Goal: Feedback & Contribution: Submit feedback/report problem

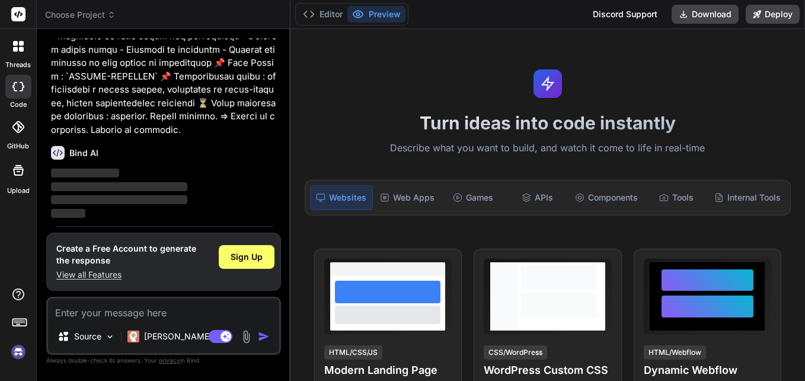
scroll to position [472, 0]
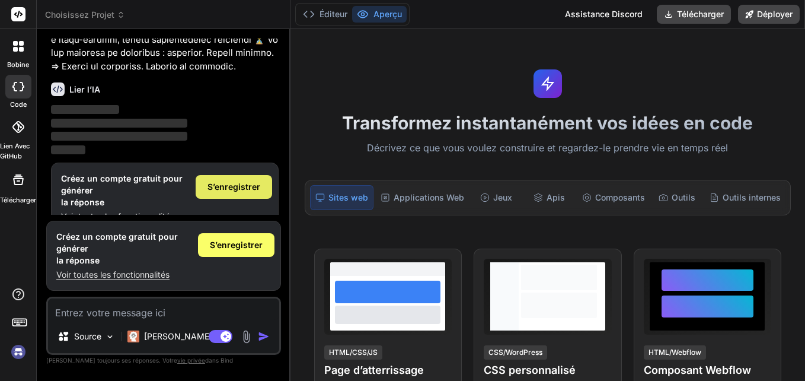
click at [226, 189] on span "S’enregistrer" at bounding box center [234, 187] width 53 height 12
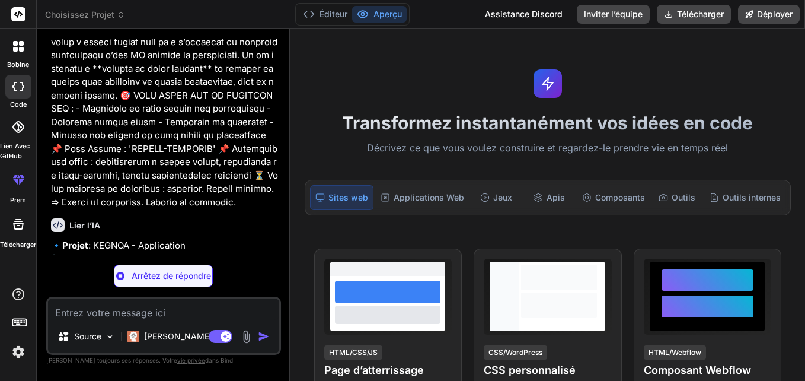
scroll to position [345, 0]
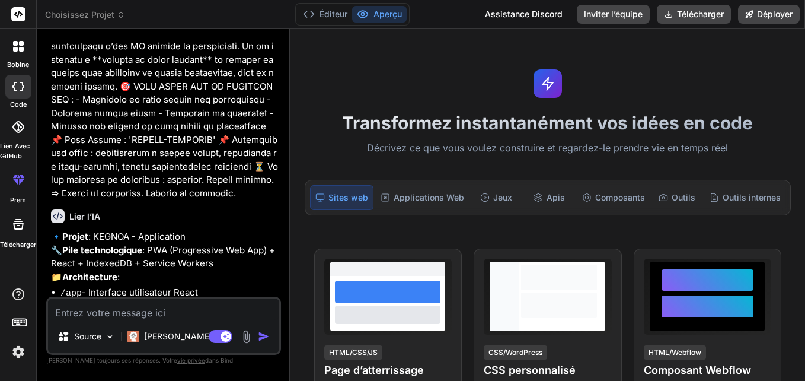
type textarea "x"
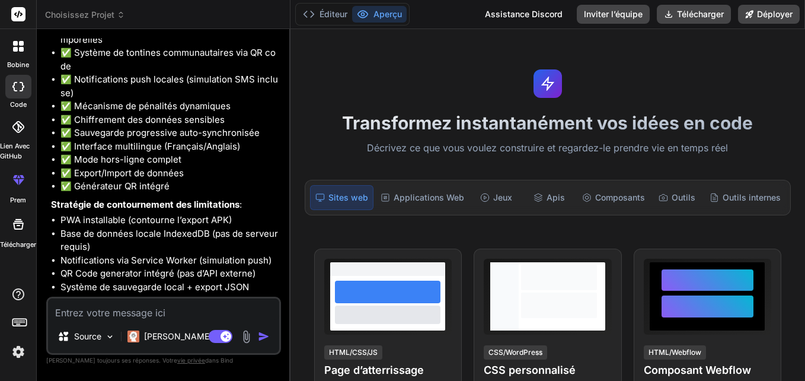
scroll to position [796, 0]
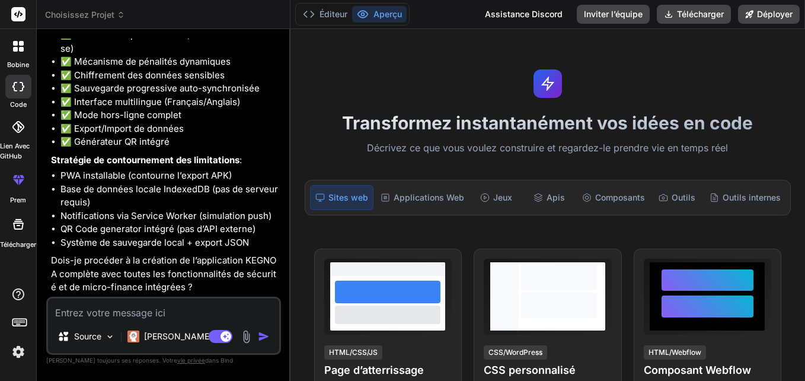
click at [109, 311] on textarea at bounding box center [163, 308] width 231 height 21
type textarea "g"
type textarea "x"
type textarea "ge"
type textarea "x"
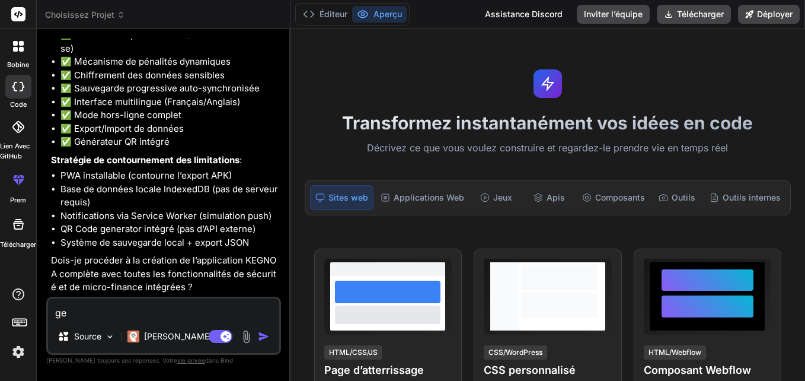
type textarea "gen"
type textarea "x"
type textarea "gene"
type textarea "x"
type textarea "gener"
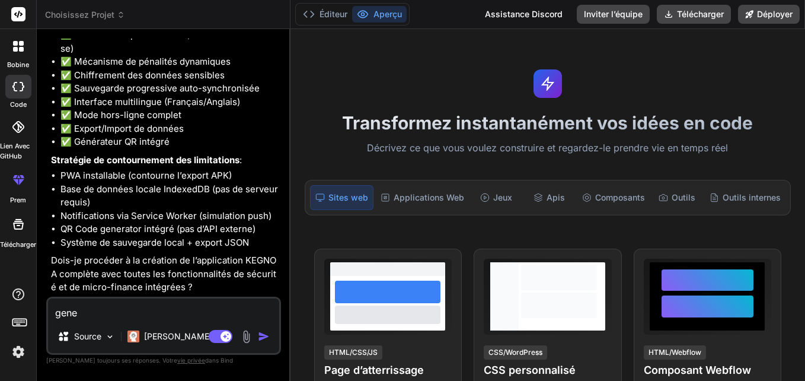
type textarea "x"
type textarea "genere"
type textarea "x"
type textarea "genere"
type textarea "x"
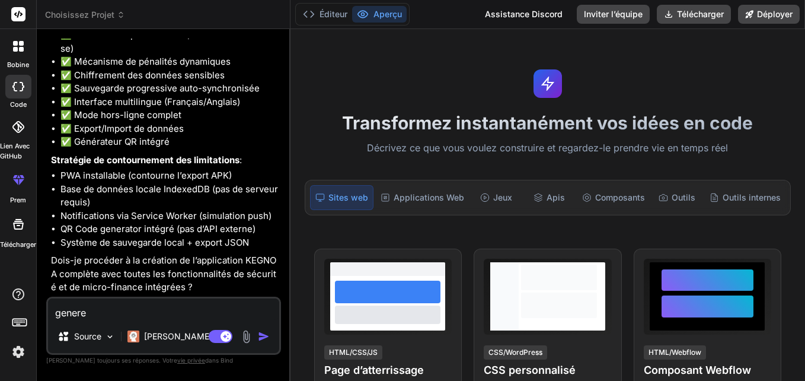
type textarea "genere d"
type textarea "x"
type textarea "genere do"
type textarea "x"
type textarea "genere don"
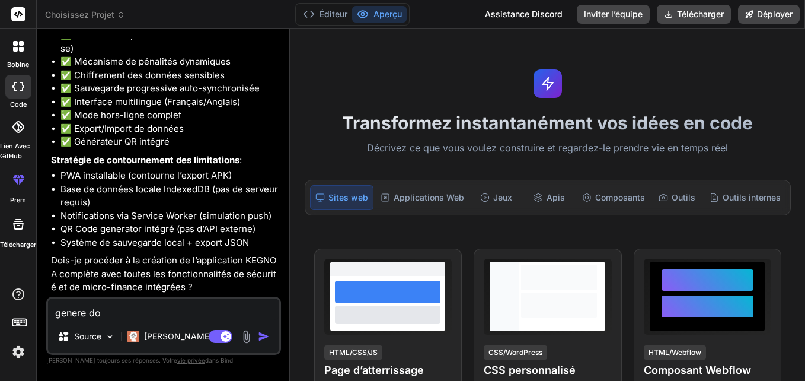
type textarea "x"
type textarea "genere donc"
type textarea "x"
type textarea "genere donc"
type textarea "x"
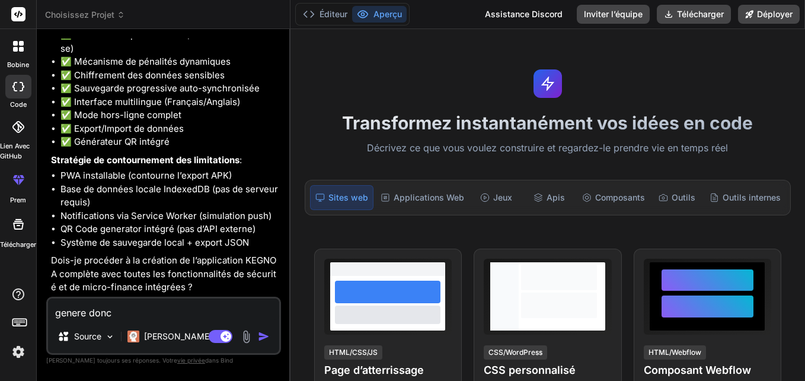
type textarea "genere donc c"
type textarea "x"
type textarea "genere donc ce"
type textarea "x"
type textarea "genere donc cet"
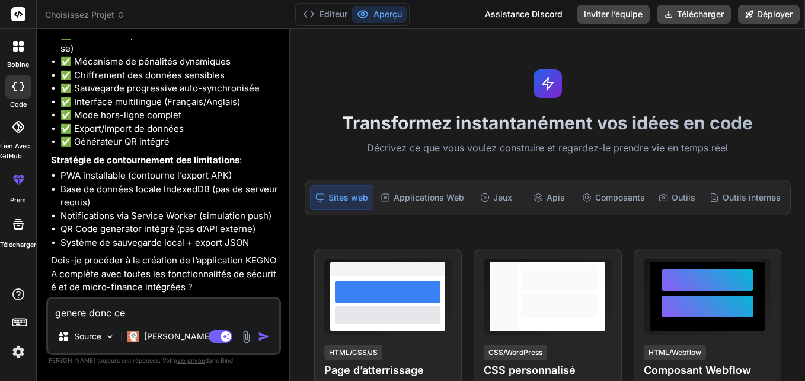
type textarea "x"
type textarea "genere donc cett"
type textarea "x"
type textarea "genere donc cette"
type textarea "x"
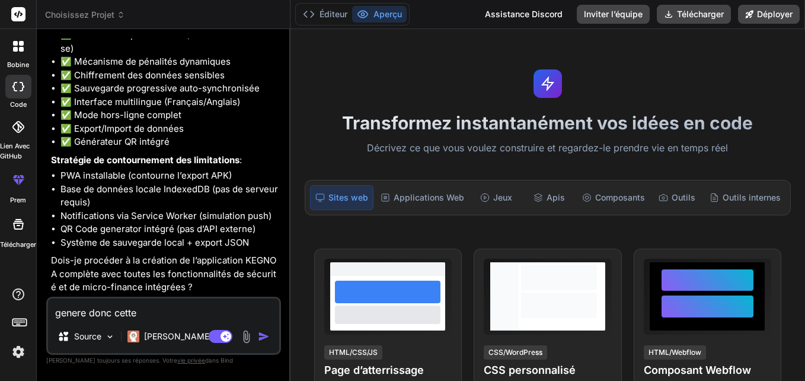
type textarea "genere donc cette"
type textarea "x"
type textarea "genere donc cette a"
type textarea "x"
type textarea "genere donc cette ap"
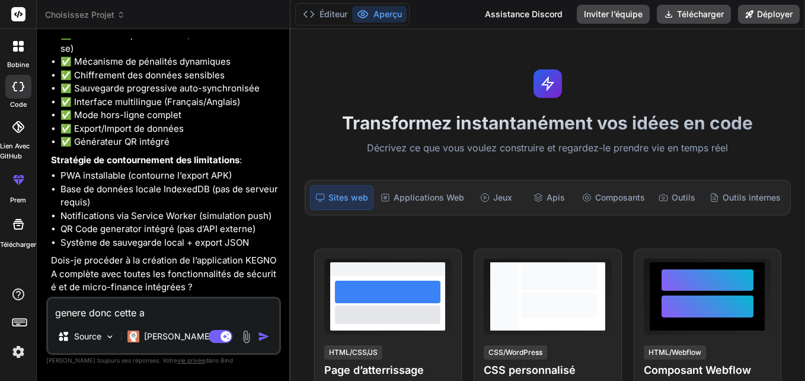
type textarea "x"
type textarea "genere donc cette app"
type textarea "x"
type textarea "genere donc cette app"
type textarea "x"
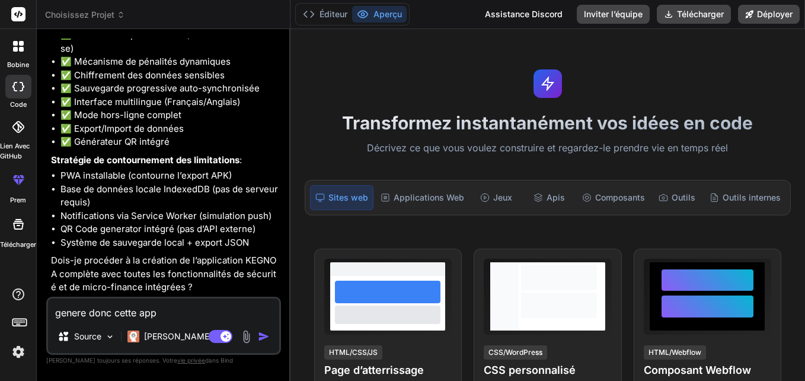
type textarea "genere donc cette app m"
type textarea "x"
type textarea "genere donc cette app ma"
type textarea "x"
type textarea "genere donc cette app mai"
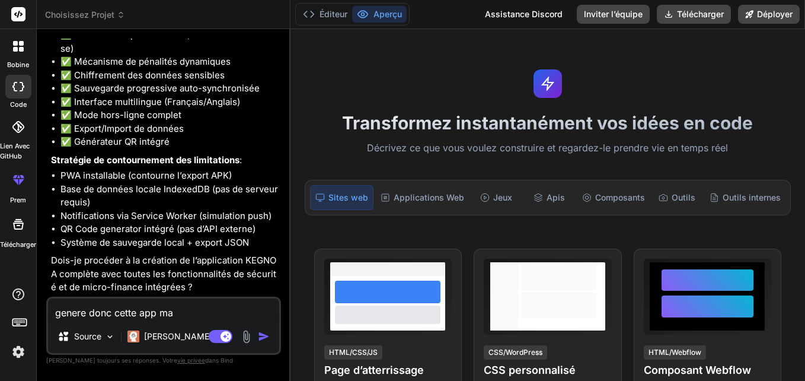
type textarea "x"
type textarea "genere donc cette app main"
type textarea "x"
type textarea "genere donc cette app maint"
type textarea "x"
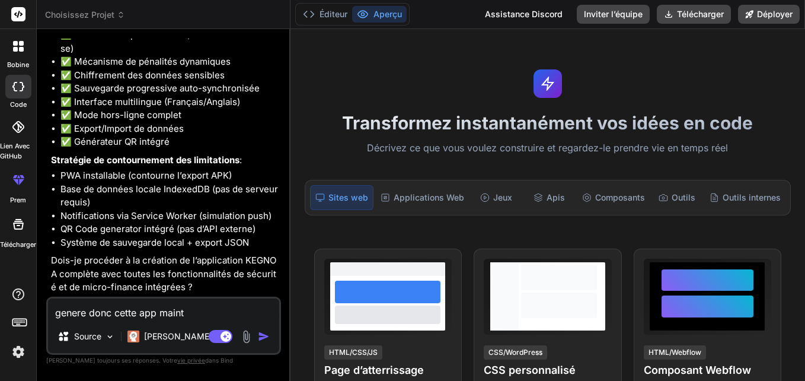
type textarea "genere donc cette app mainte"
type textarea "x"
type textarea "genere donc cette app maintenant"
type textarea "x"
type textarea "genere donc cette app maintenant"
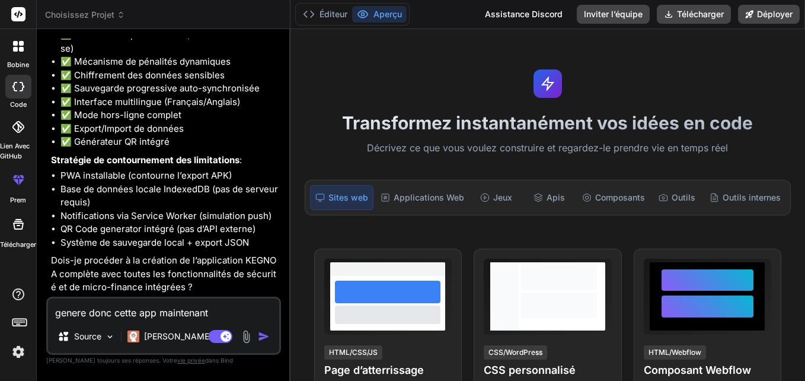
click at [266, 336] on img "button" at bounding box center [264, 336] width 12 height 12
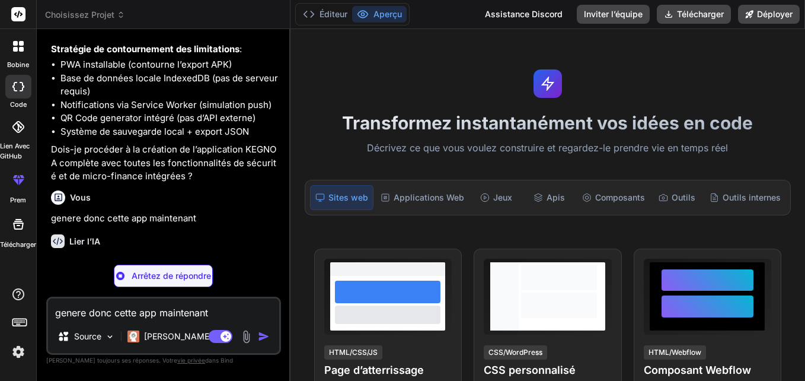
scroll to position [919, 0]
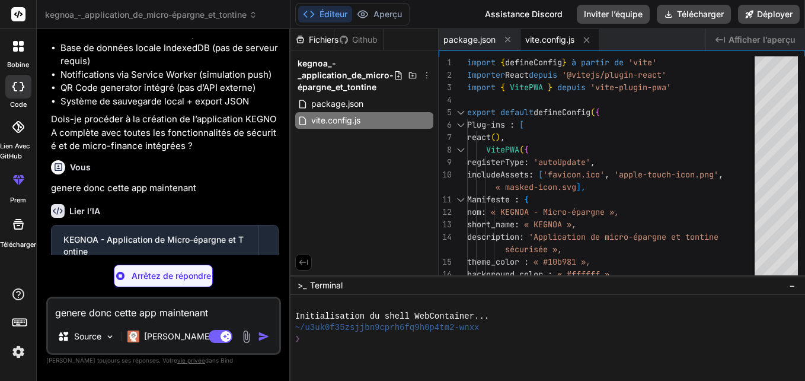
type textarea "x"
type textarea "}"
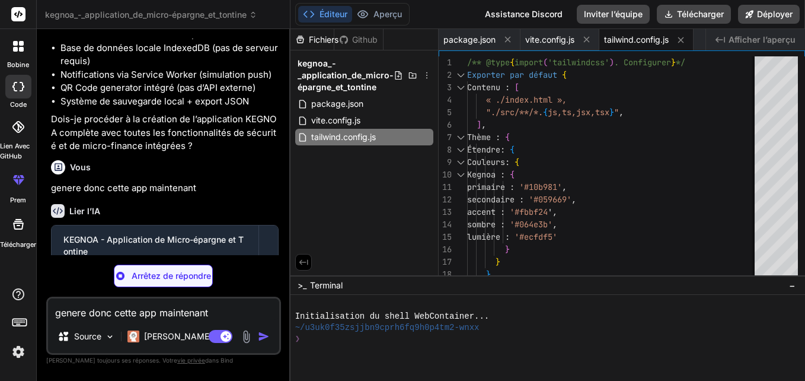
type textarea "x"
type textarea "export default { plugins: { tailwindcss: {}, autoprefixer: {}, }, }"
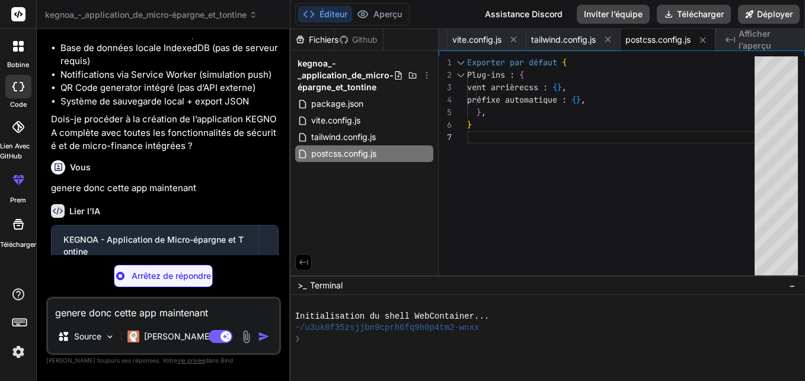
type textarea "x"
type textarea "<title>KEGNOA - Micro-épargne</title> </head> <body> <div id="root"></div> <scr…"
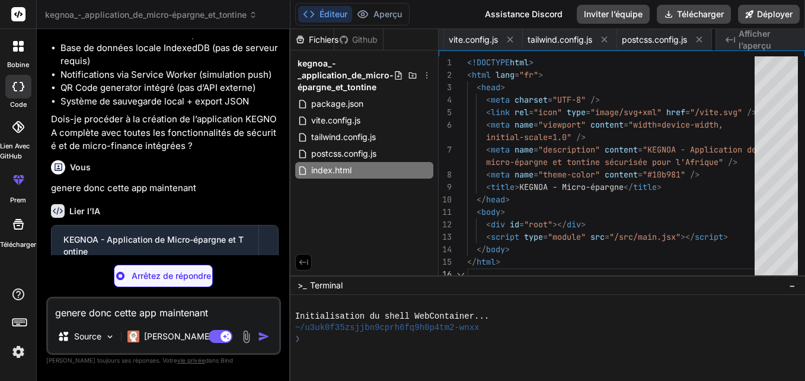
scroll to position [0, 148]
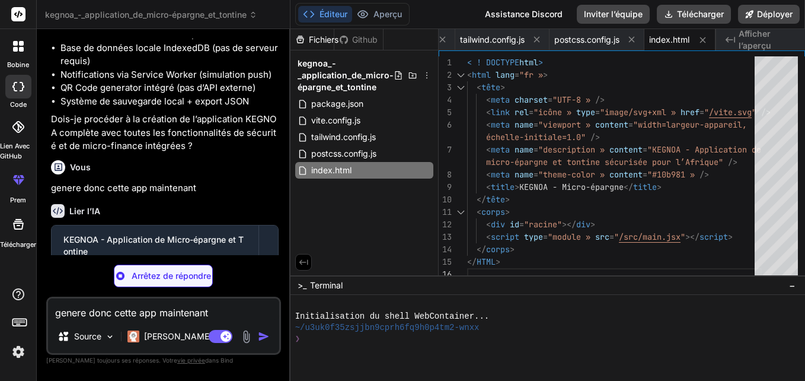
type textarea "x"
type textarea "<AuthProvider> <App /> </AuthProvider> </DatabaseProvider> </React.StrictMode>,…"
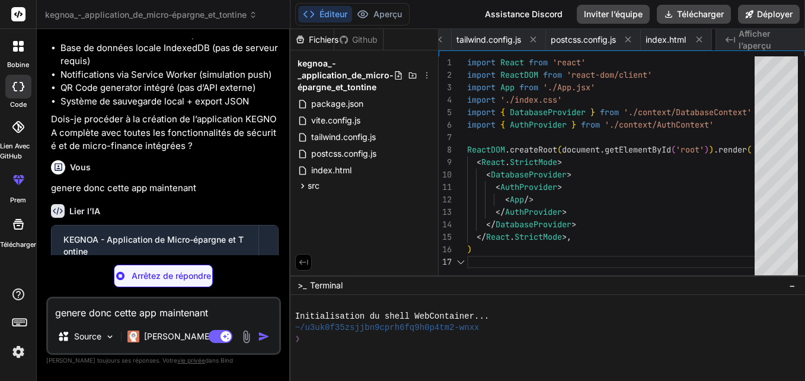
scroll to position [0, 219]
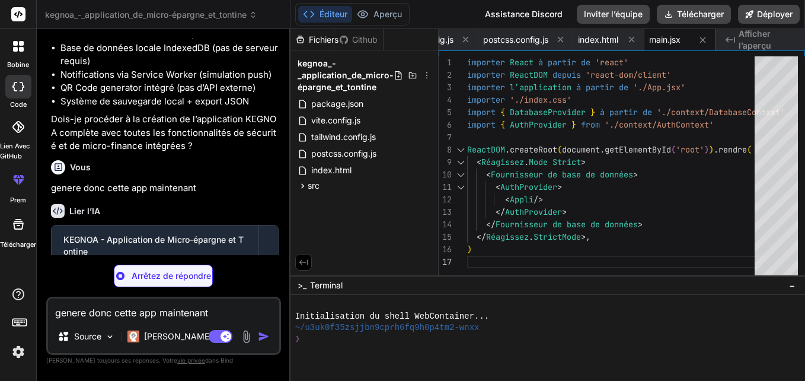
type textarea "x"
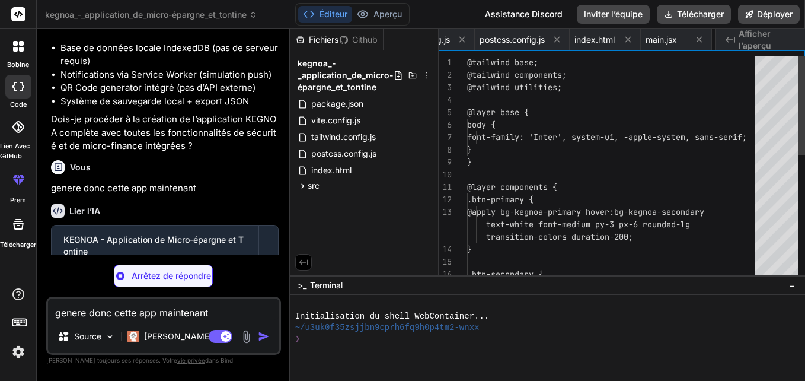
scroll to position [0, 290]
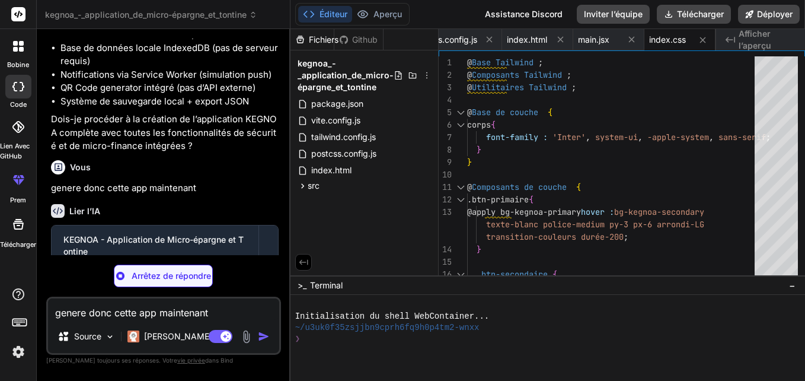
type textarea "x"
type textarea ") } export default App"
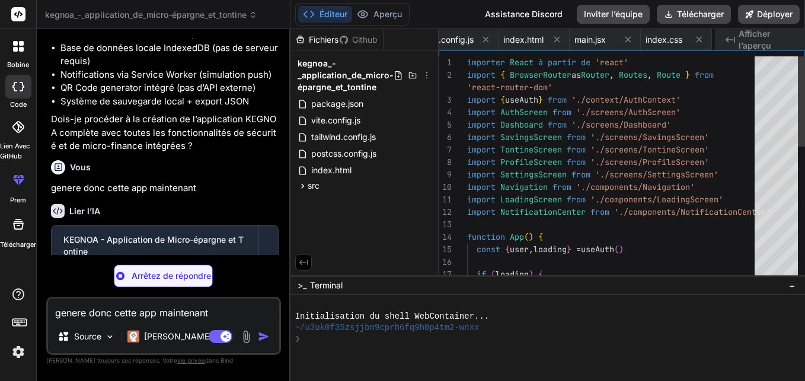
scroll to position [0, 361]
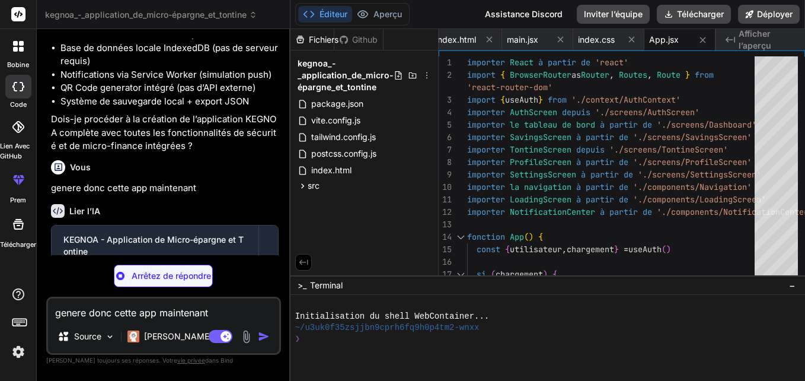
type textarea "x"
type textarea "return ( <DatabaseContext.Provider value={value}> {children} </DatabaseContext.…"
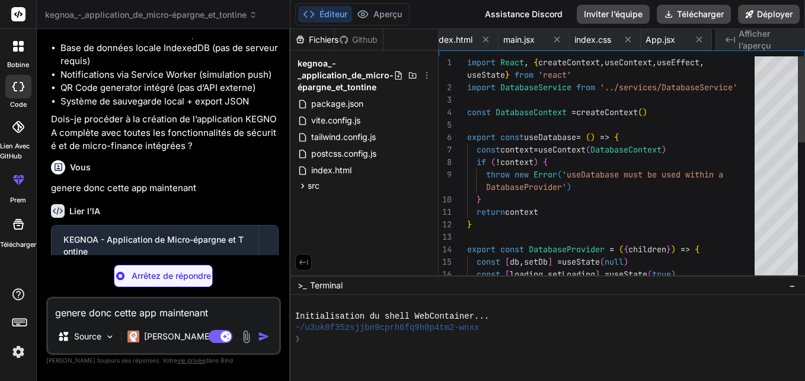
scroll to position [0, 472]
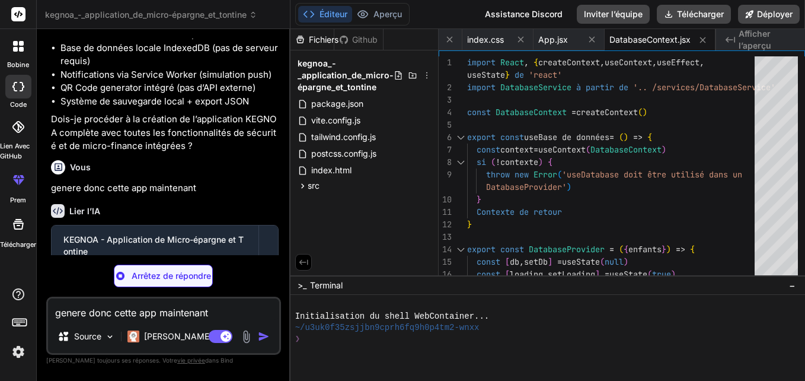
type textarea "x"
type textarea "updateUser } return ( <AuthContext.Provider value={value}> {children} </AuthCon…"
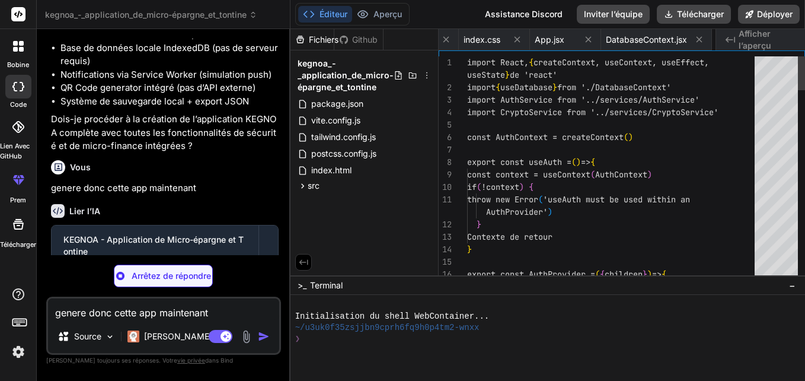
scroll to position [0, 564]
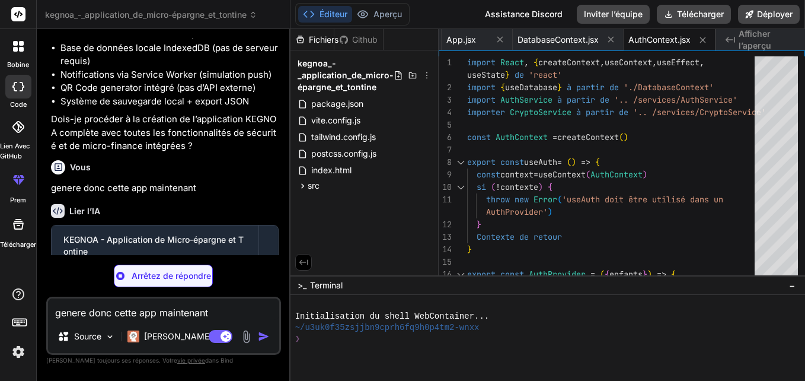
type textarea "x"
type textarea "}) } } export default new DatabaseService()"
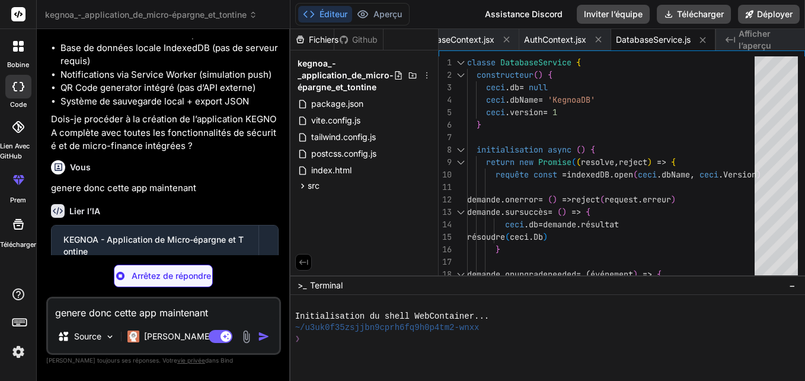
type textarea "x"
type textarea "return true } catch (error) { throw new Error(`Erreur réinitialisation PIN: ${e…"
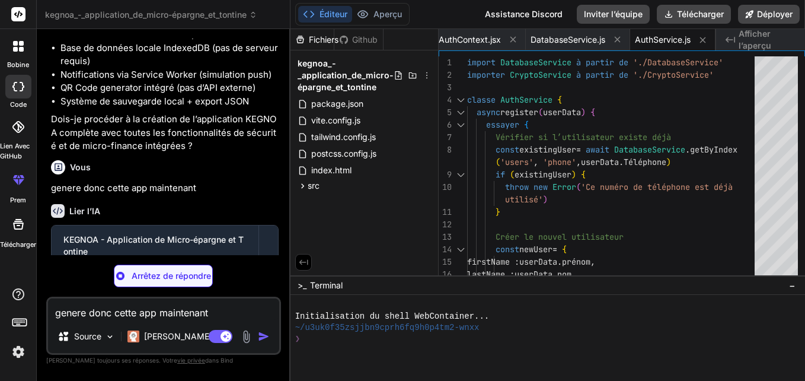
type textarea "x"
type textarea "verifyChecksum(data, checksum) { const calculatedChecksum = this.generateChecks…"
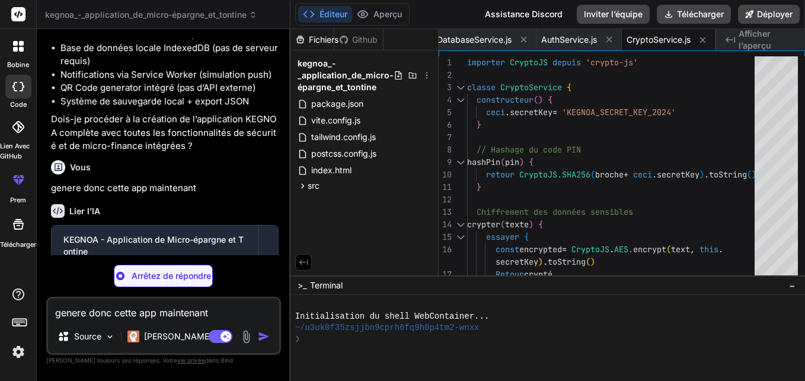
type textarea "x"
type textarea "} export default new SavingsService()"
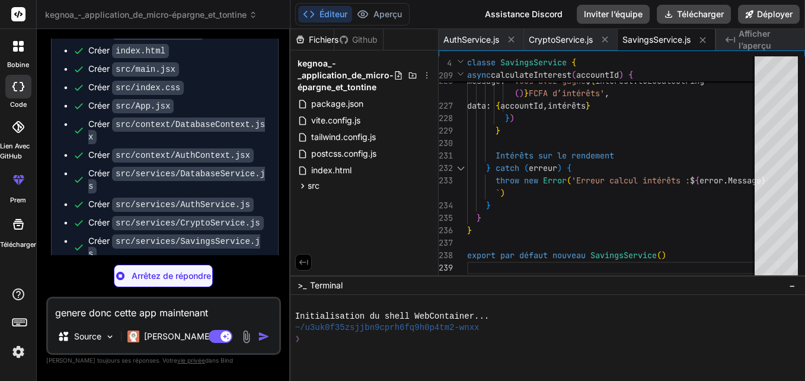
scroll to position [1253, 0]
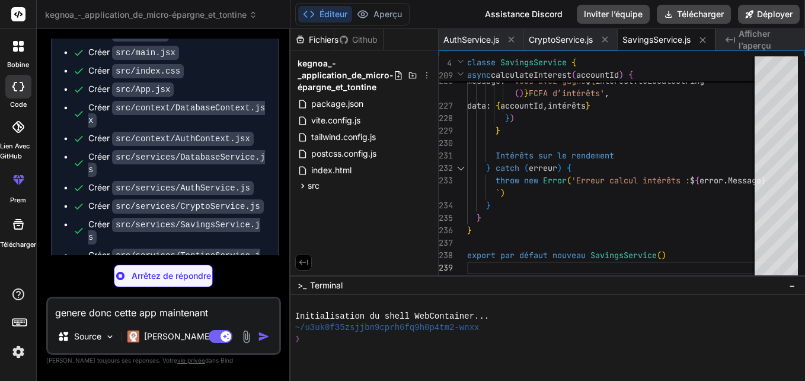
type textarea "x"
type textarea "} catch (error) { throw new Error(`Erreur détails tontine: ${error.message}`) }…"
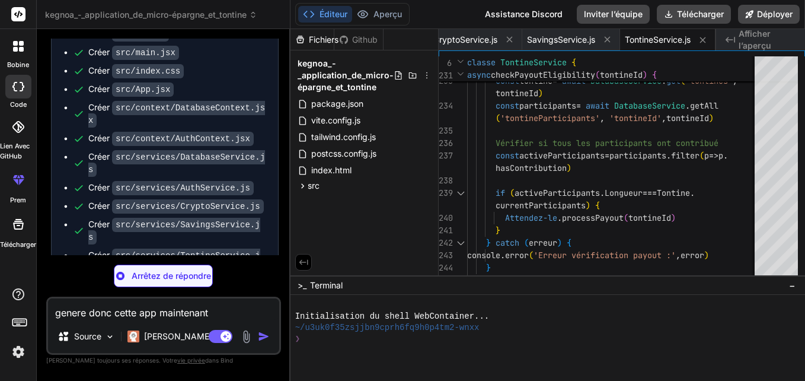
scroll to position [1284, 0]
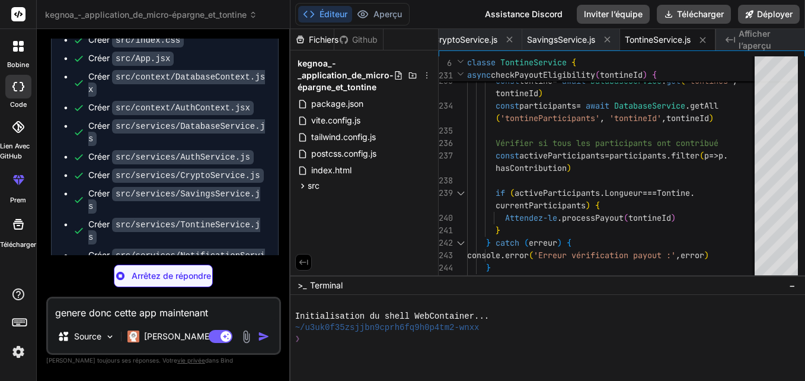
type textarea "x"
type textarea "export default new NotificationService()"
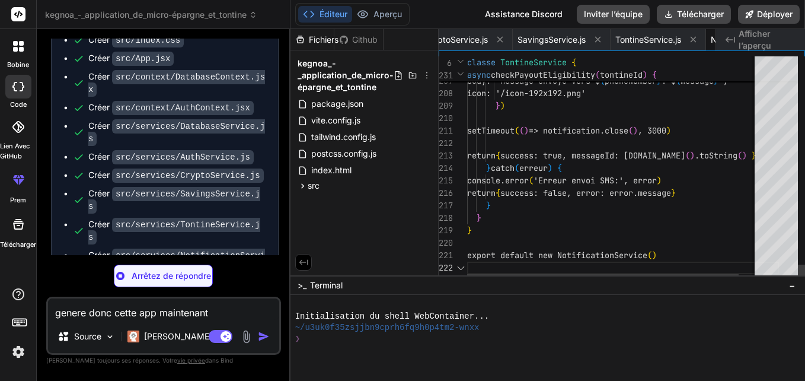
scroll to position [0, 1160]
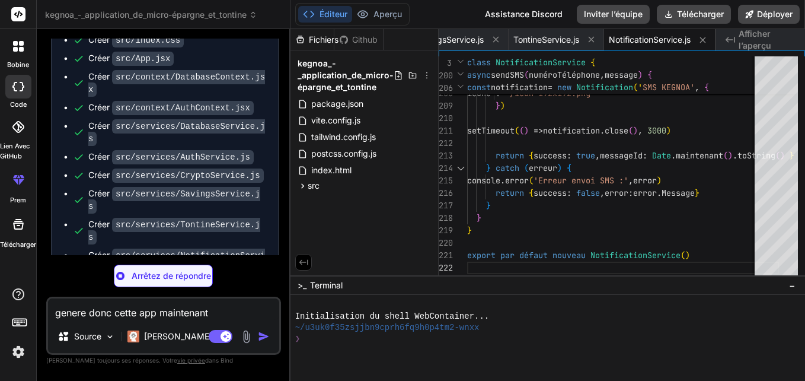
type textarea "x"
type textarea ") } export default AuthScreen"
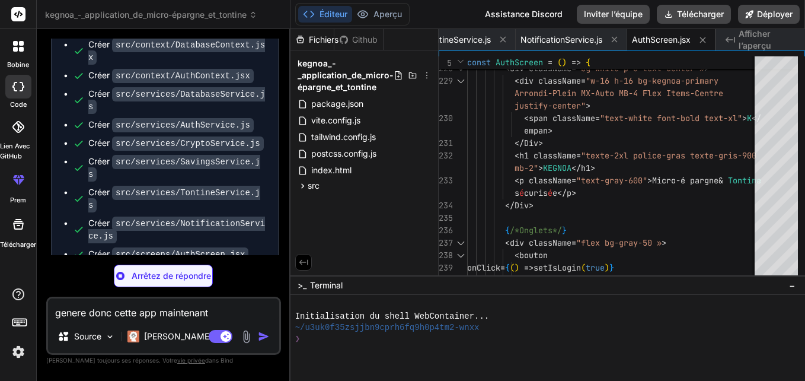
scroll to position [1321, 0]
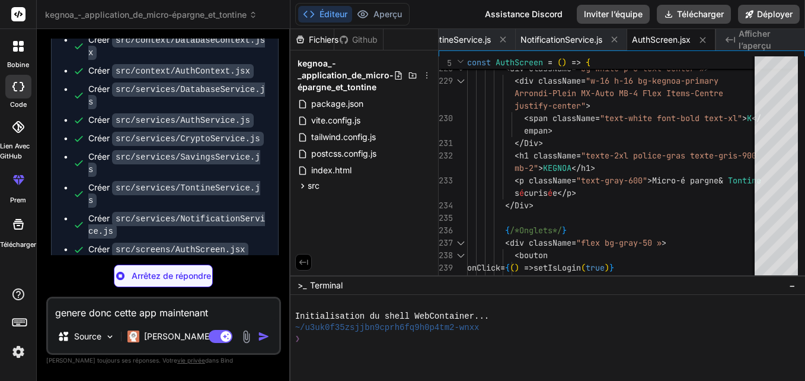
type textarea "x"
type textarea ") } export default Dashboard"
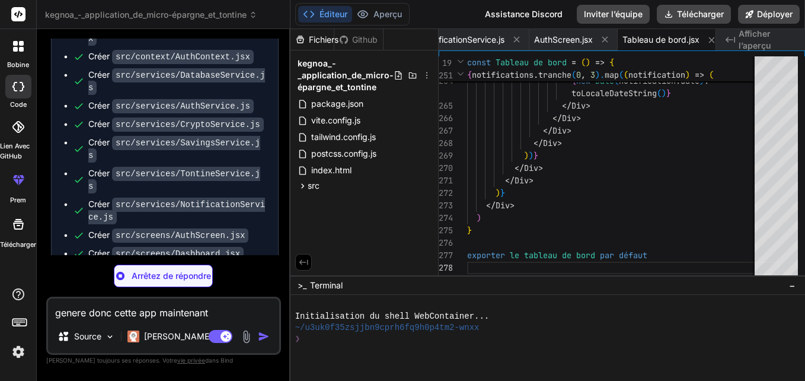
scroll to position [1339, 0]
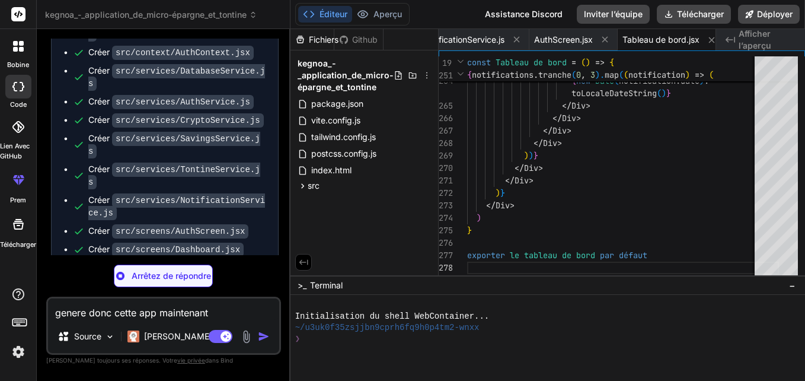
type textarea "x"
type textarea "export default SavingsScreen"
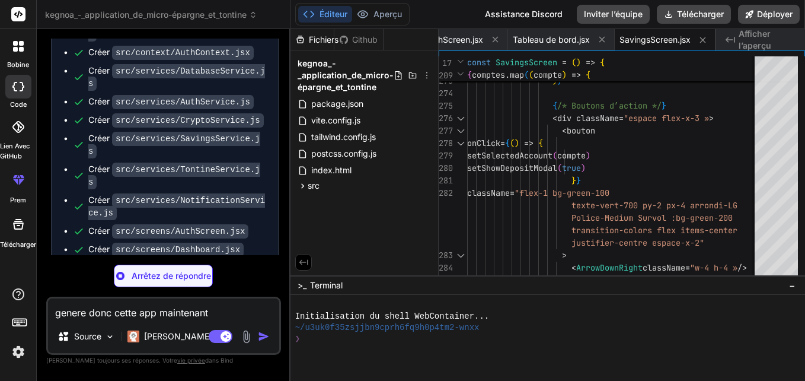
type textarea "x"
type textarea "</div> </div> )} </div> ) } export default TontineScreen"
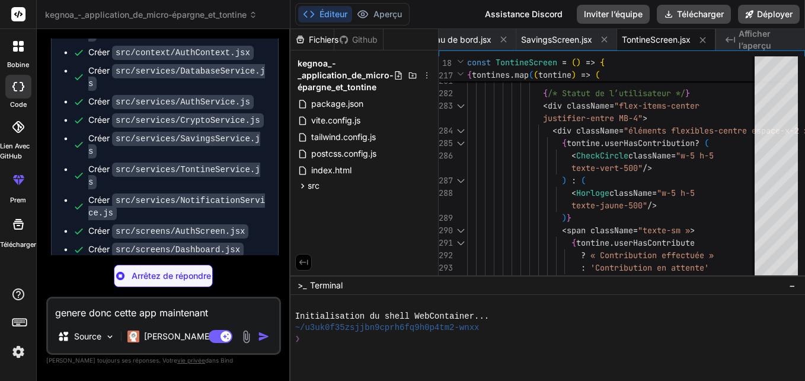
type textarea "x"
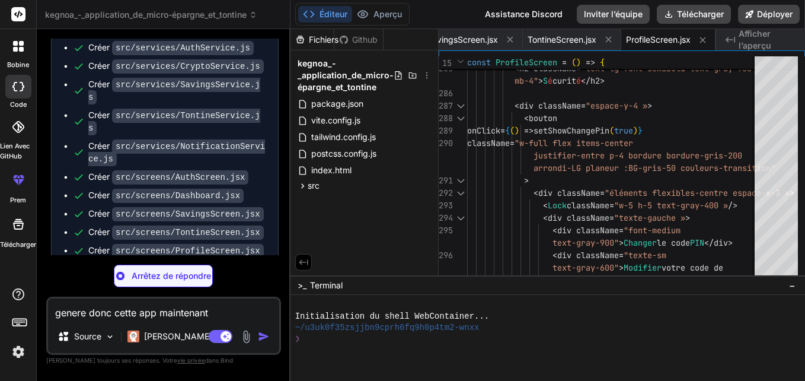
scroll to position [1395, 0]
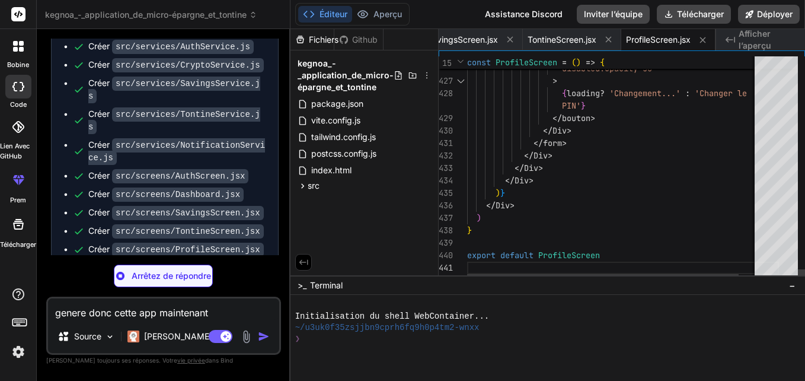
type textarea "x"
type textarea ")} </div> ) } export default SettingsScreen"
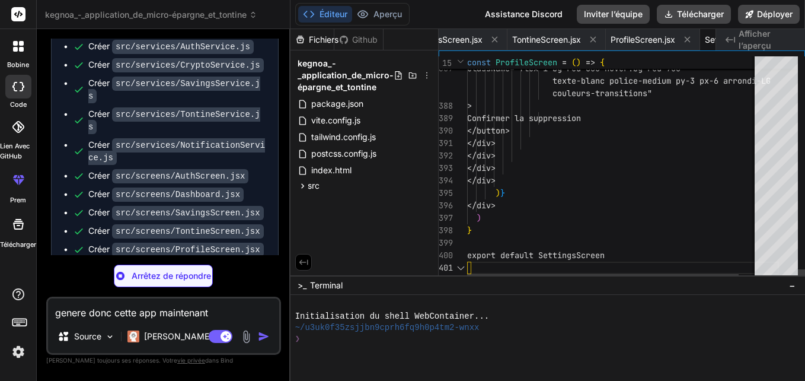
scroll to position [0, 1755]
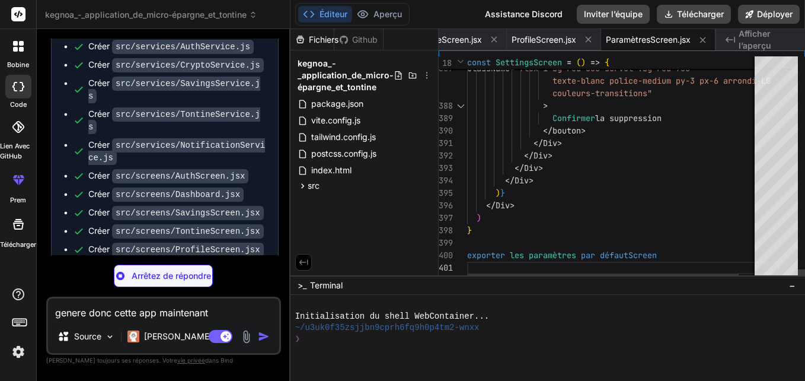
type textarea "x"
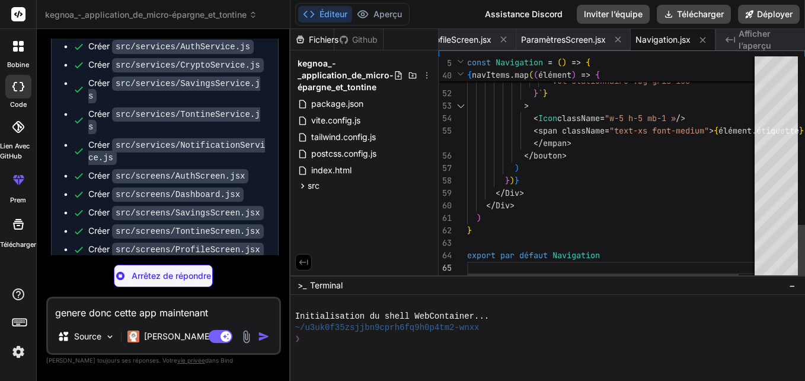
type textarea "x"
type textarea "<p className="text-sm text-kegnoa-light/60 mt-4">Chargement en cours...</p> </d…"
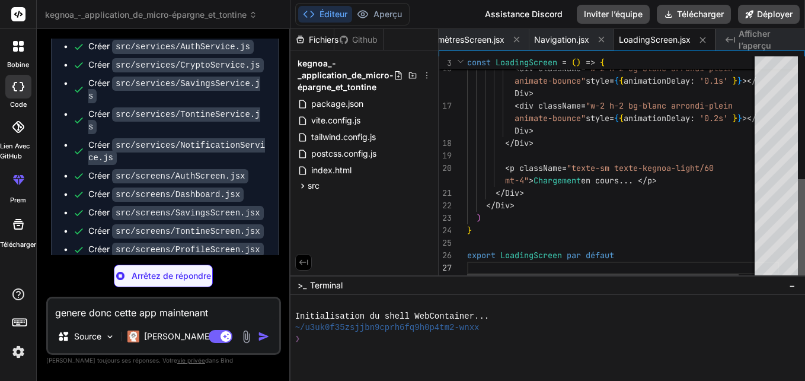
click at [805, 281] on div at bounding box center [801, 230] width 7 height 102
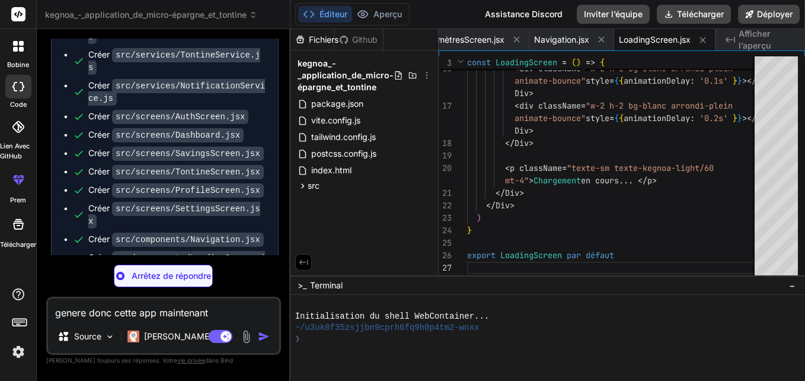
scroll to position [1462, 0]
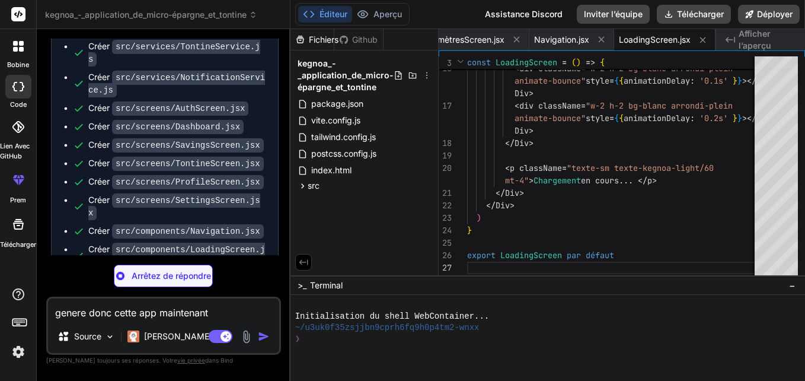
type textarea "x"
type textarea "export default NotificationCenter"
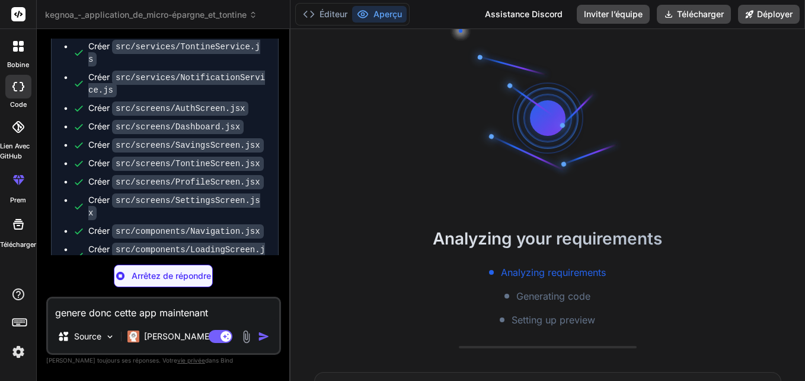
scroll to position [34, 0]
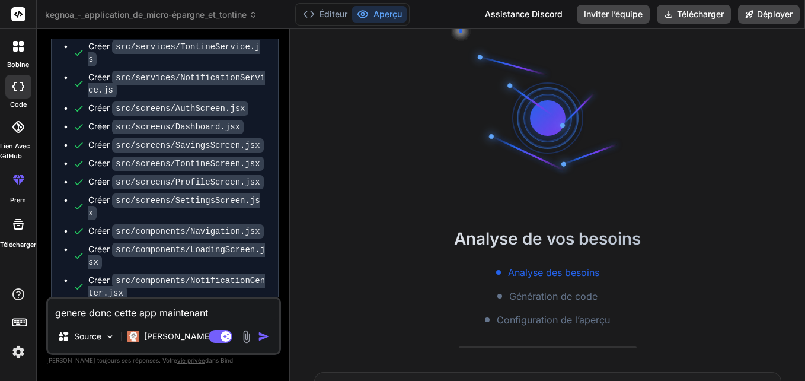
type textarea "x"
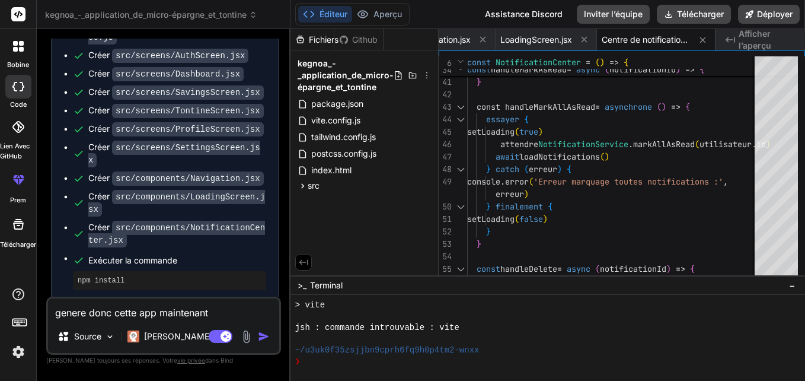
scroll to position [1551, 0]
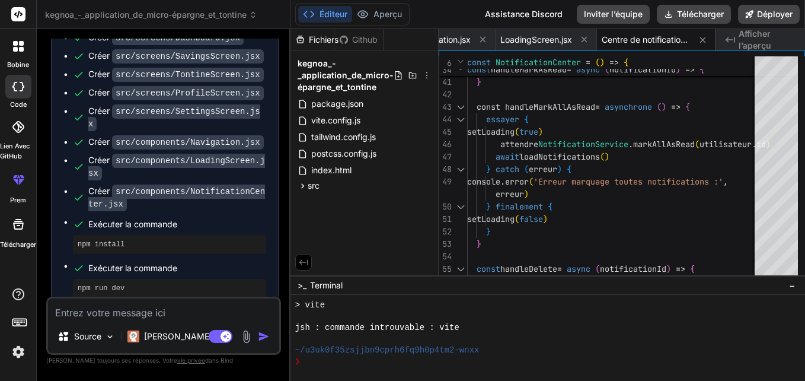
click at [99, 309] on textarea at bounding box center [163, 308] width 231 height 21
type textarea "r"
type textarea "x"
type textarea "re"
type textarea "x"
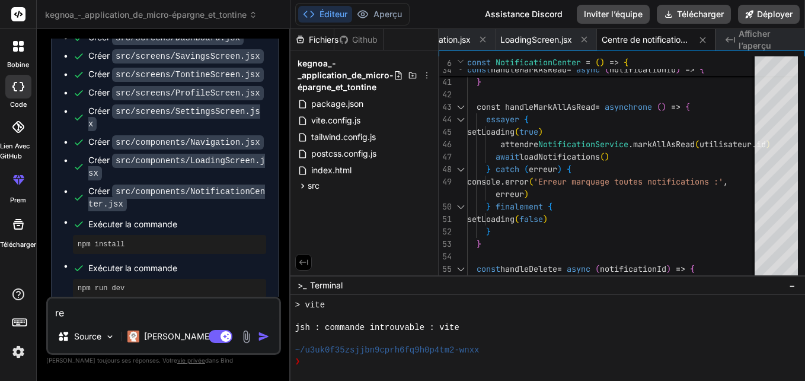
type textarea "reg"
type textarea "x"
type textarea "regl"
type textarea "x"
type textarea "regle"
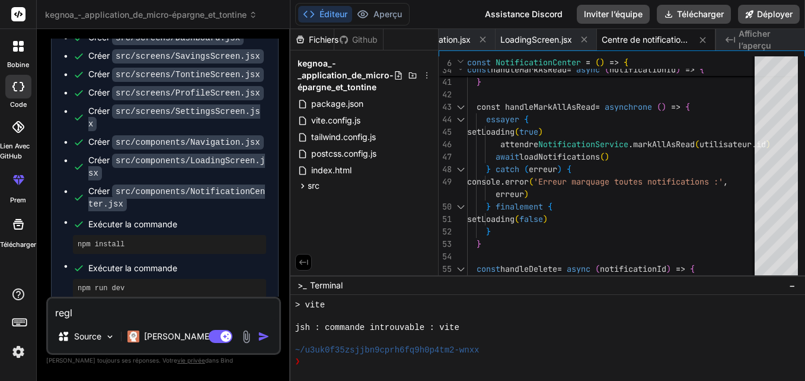
type textarea "x"
type textarea "règle"
type textarea "x"
type textarea "règle d"
type textarea "x"
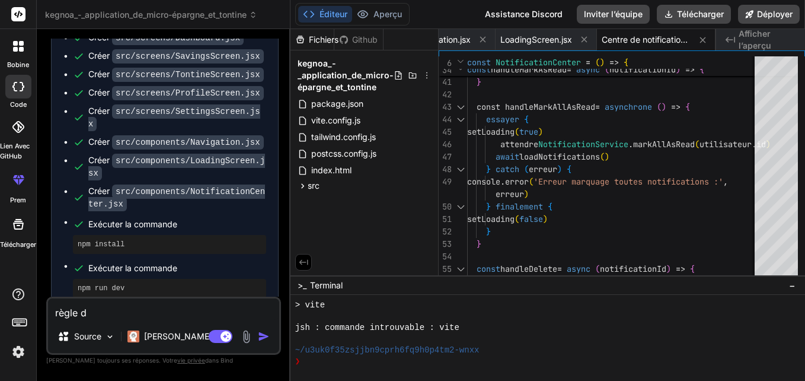
type textarea "règle do"
type textarea "x"
type textarea "règle don"
type textarea "x"
type textarea "règle donc"
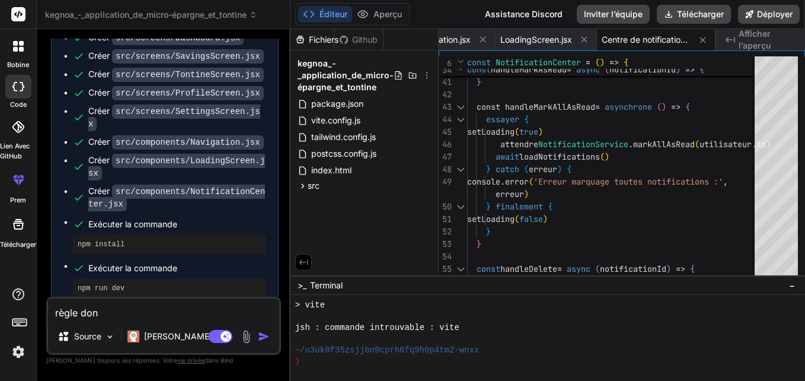
type textarea "x"
type textarea "règle donc"
type textarea "x"
type textarea "règle donc l"
type textarea "x"
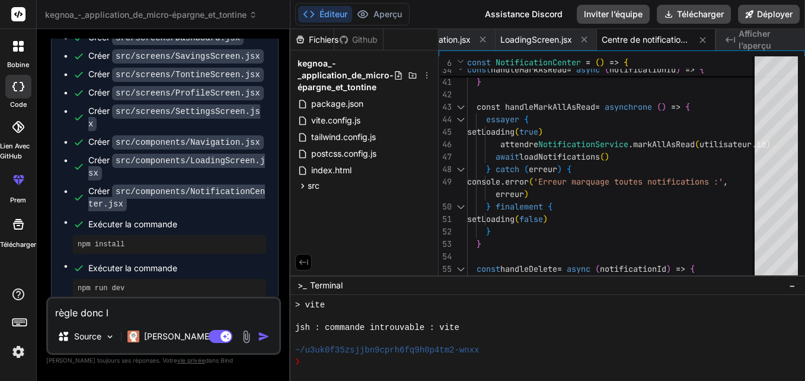
type textarea "règle donc le"
type textarea "x"
type textarea "règle donc les"
type textarea "x"
type textarea "règle donc les"
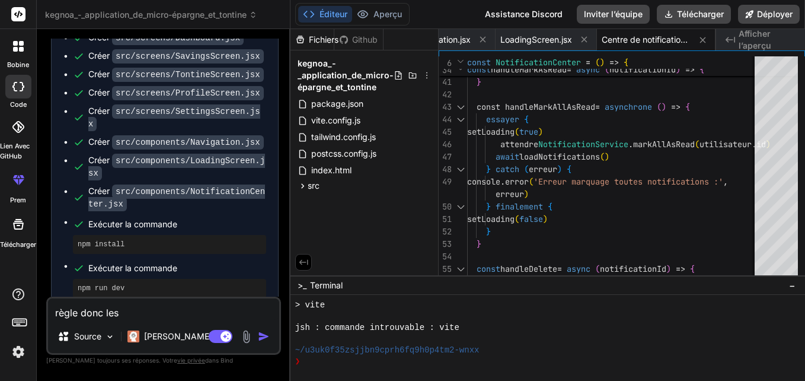
type textarea "x"
type textarea "règle donc les e"
type textarea "x"
type textarea "règle donc les er"
type textarea "x"
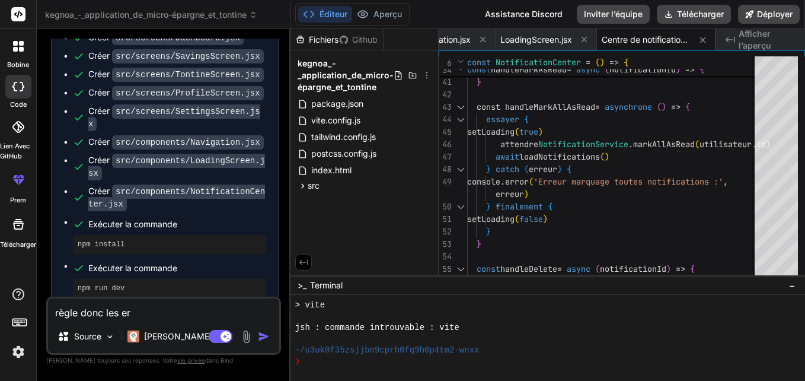
type textarea "règle donc les err"
type textarea "x"
type textarea "règle donc les erre"
type textarea "x"
type textarea "règle donc les erreu"
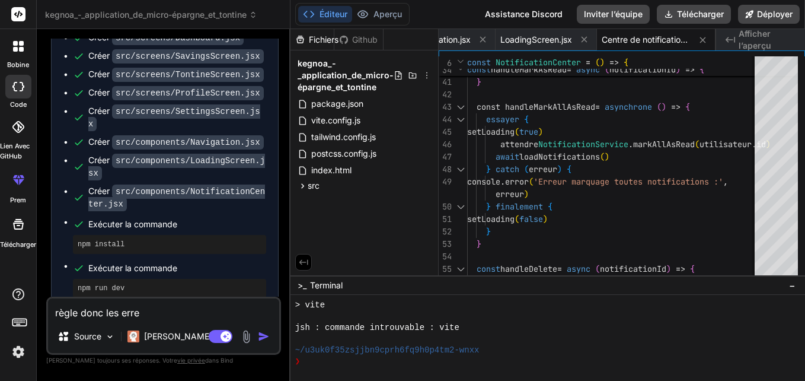
type textarea "x"
type textarea "règle donc les erreur"
type textarea "x"
type textarea "règle donc les erreurs"
type textarea "x"
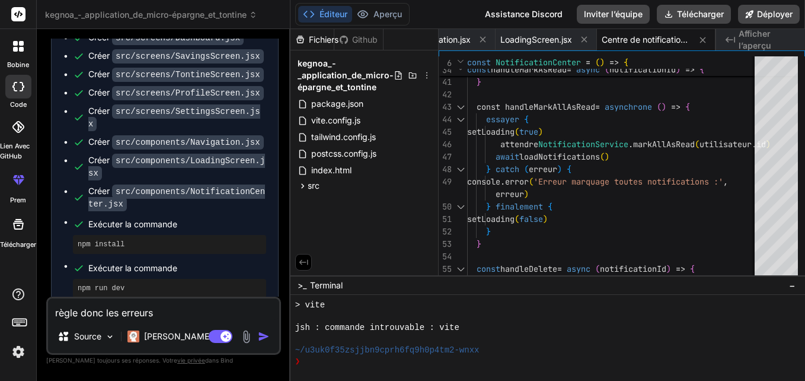
type textarea "règle donc les erreurs"
type textarea "x"
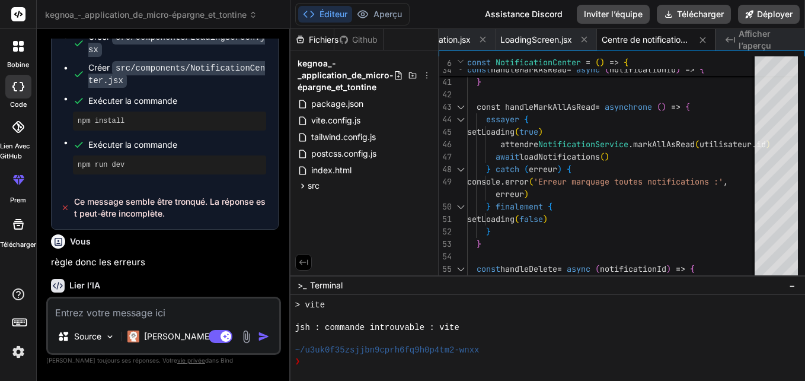
scroll to position [1674, 0]
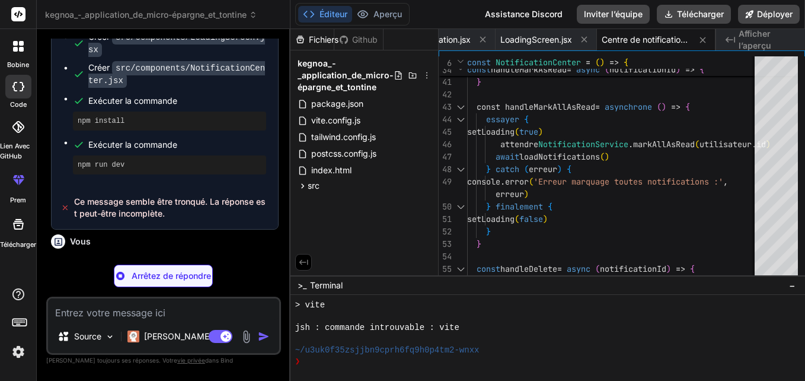
type textarea "x"
type textarea "const request = index.get(value) request.onsuccess = () => resolve(request.resu…"
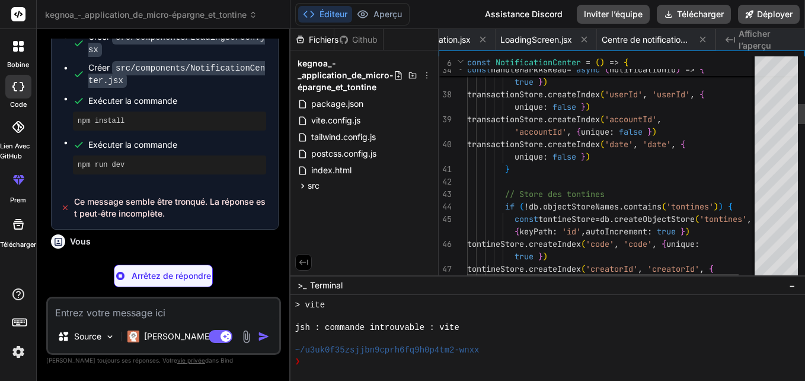
scroll to position [0, 841]
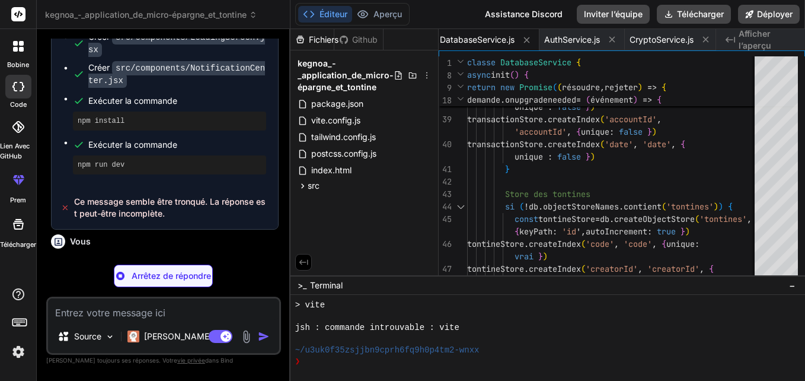
type textarea "x"
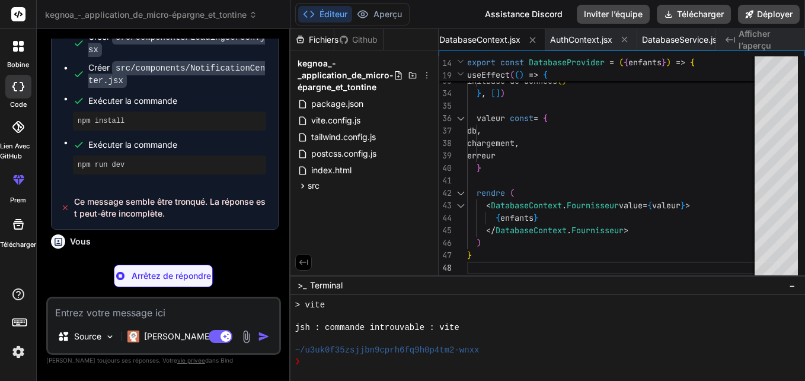
type textarea "x"
type textarea "</AuthContext.Provider> ) }"
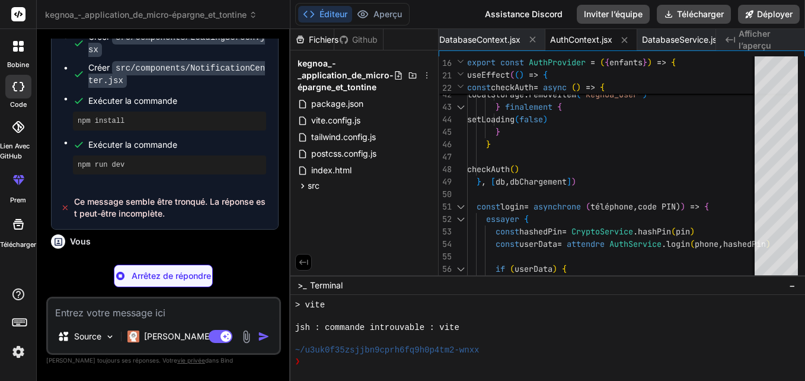
type textarea "x"
type textarea "export default new NotificationService()"
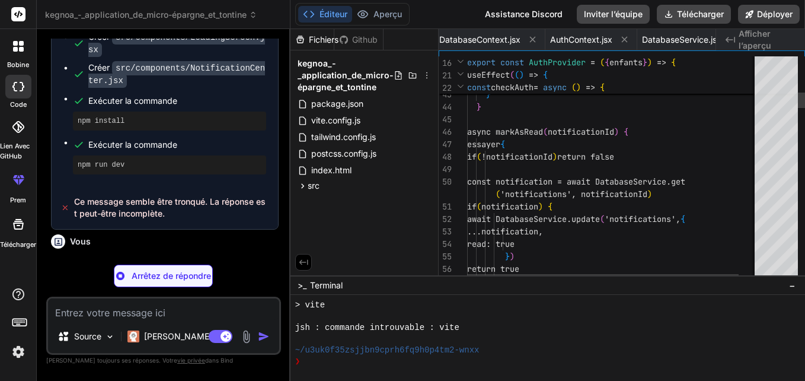
scroll to position [0, 1160]
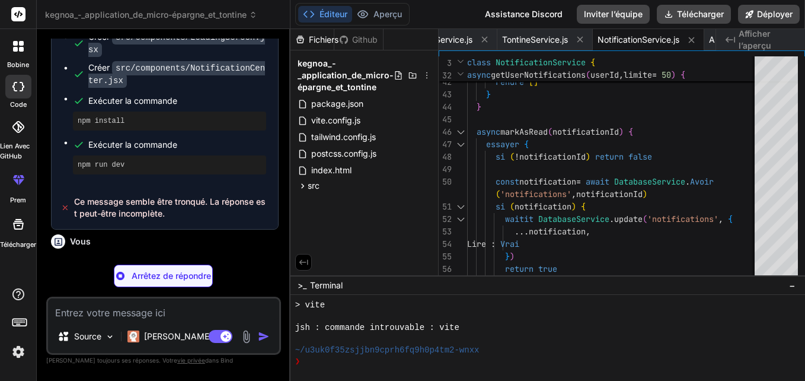
type textarea "x"
type textarea "</div> )} </> ) } export default NotificationCenter"
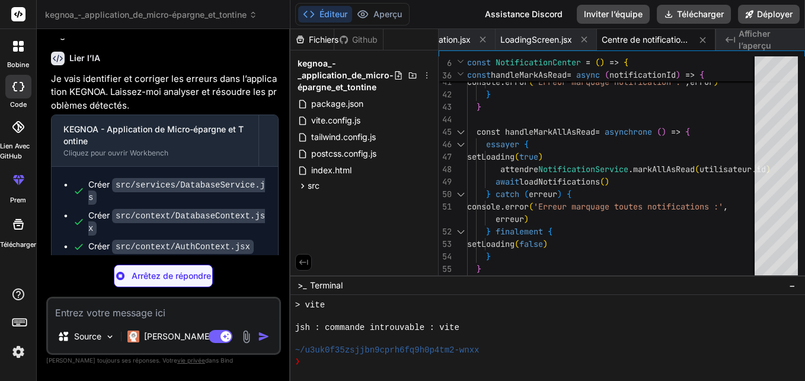
scroll to position [1910, 0]
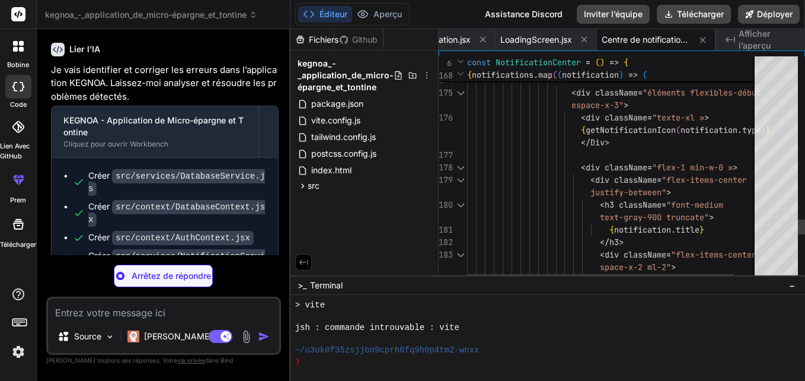
type textarea "x"
type textarea ")} </div> ) } export default Dashboard"
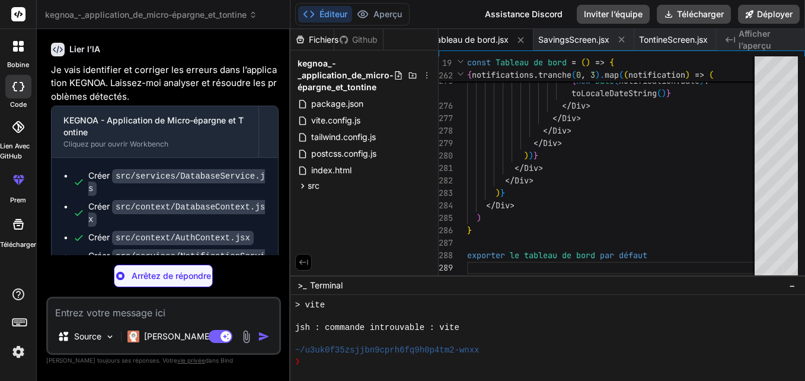
scroll to position [1929, 0]
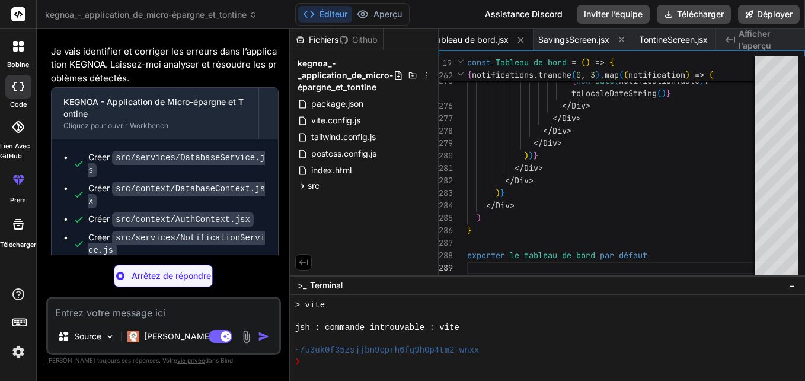
type textarea "x"
type textarea "} export default new SavingsService()"
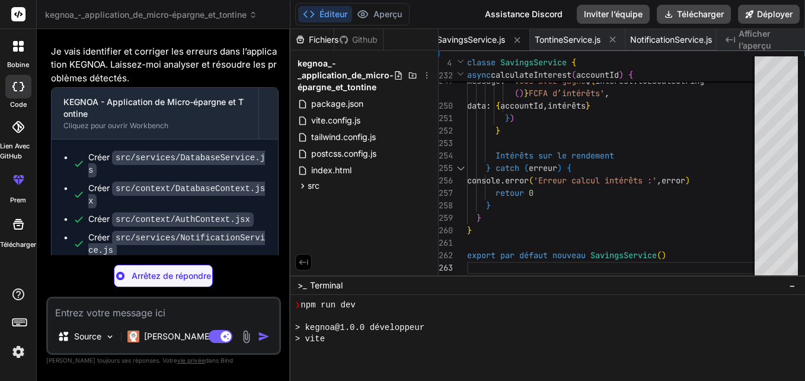
scroll to position [451, 0]
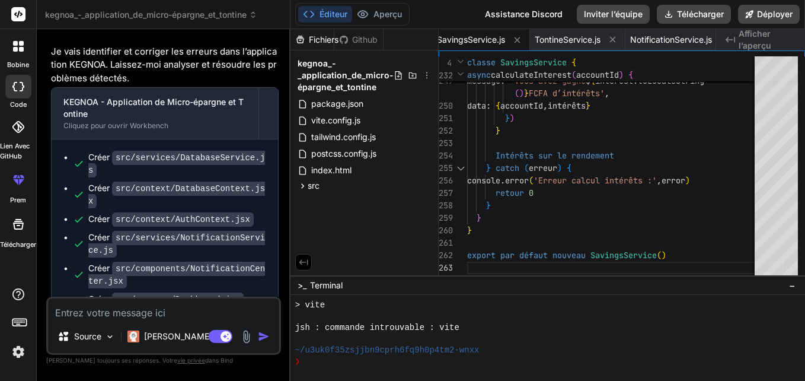
type textarea "x"
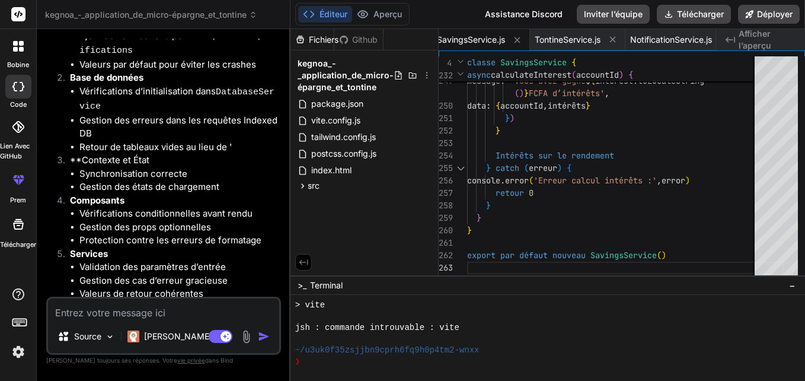
scroll to position [2386, 0]
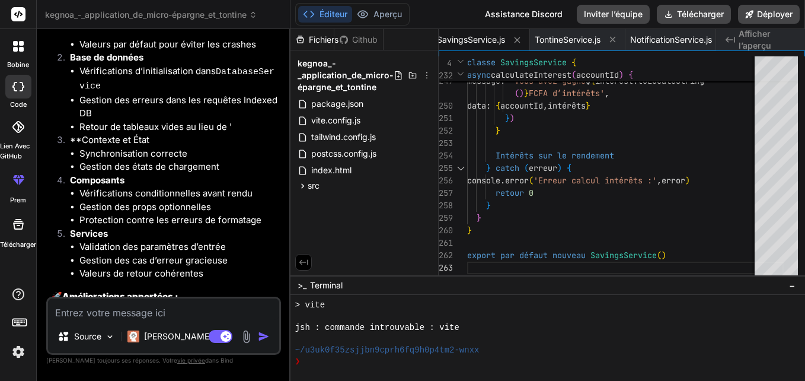
type textarea "m"
type textarea "x"
type textarea "ma"
type textarea "x"
type textarea "mai"
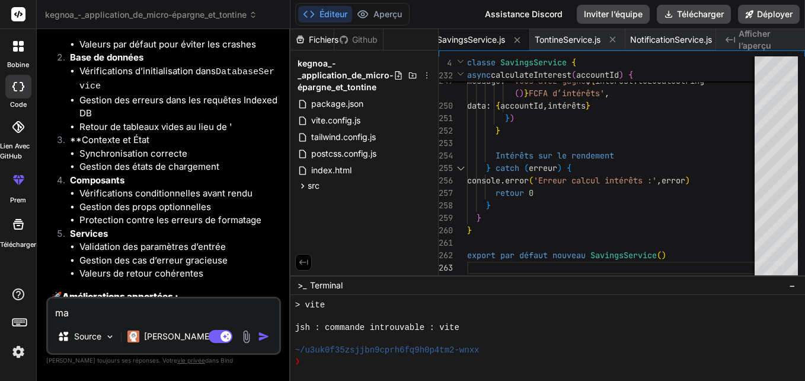
type textarea "x"
type textarea "main"
type textarea "x"
type textarea "maint"
type textarea "x"
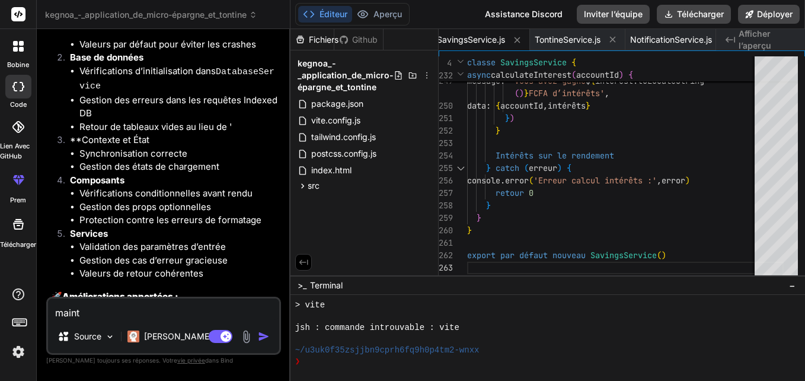
type textarea "mainte"
type textarea "x"
type textarea "mainten"
type textarea "x"
type textarea "maintena"
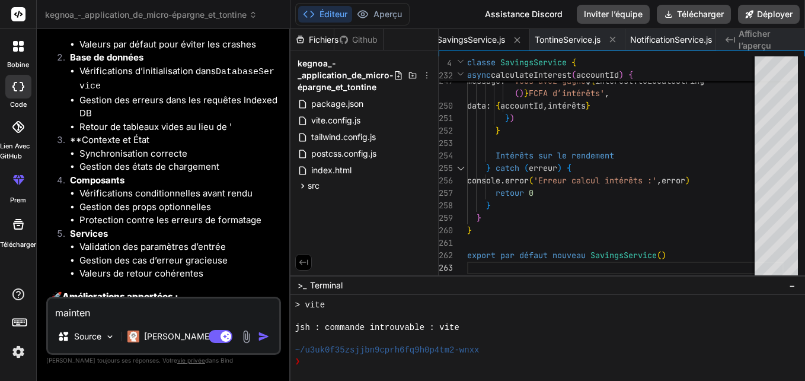
type textarea "x"
type textarea "maintenan"
type textarea "x"
type textarea "maintenant"
type textarea "x"
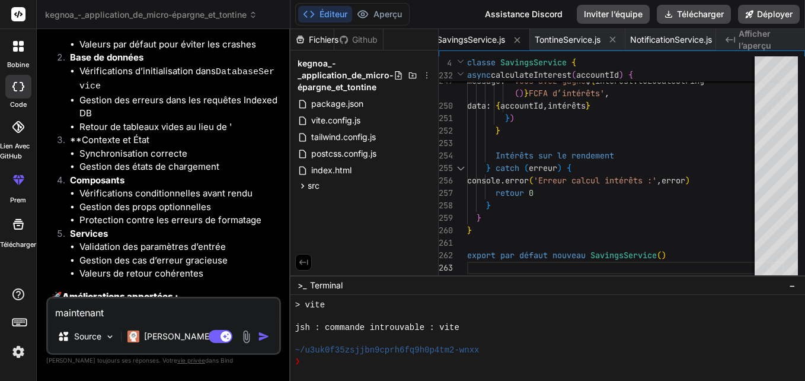
type textarea "maintenant"
type textarea "x"
type textarea "maintenant l"
type textarea "x"
type textarea "maintenant la"
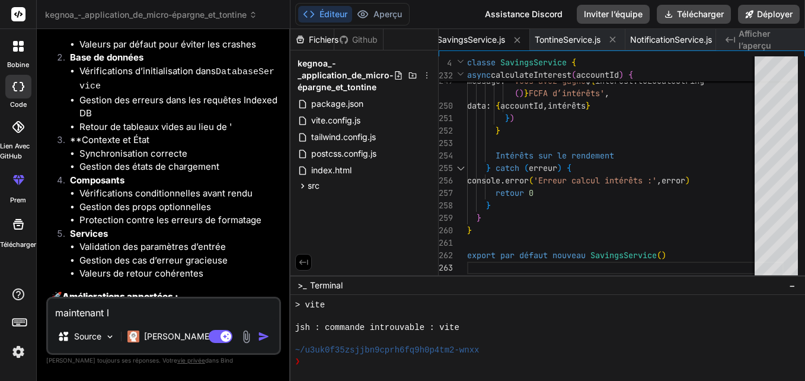
type textarea "x"
type textarea "maintenant lan"
type textarea "x"
type textarea "maintenant lanc"
type textarea "x"
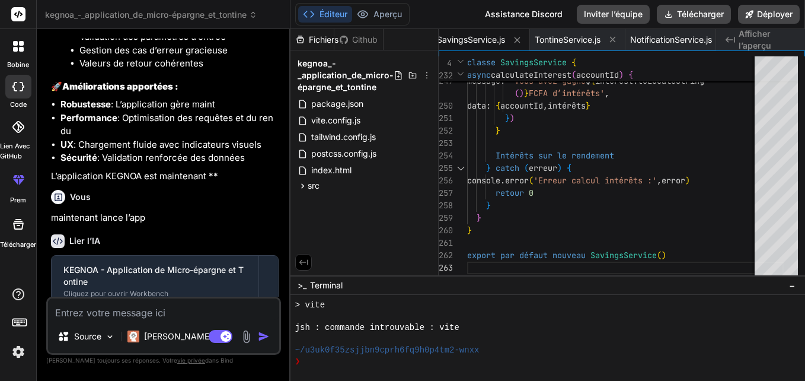
scroll to position [2592, 0]
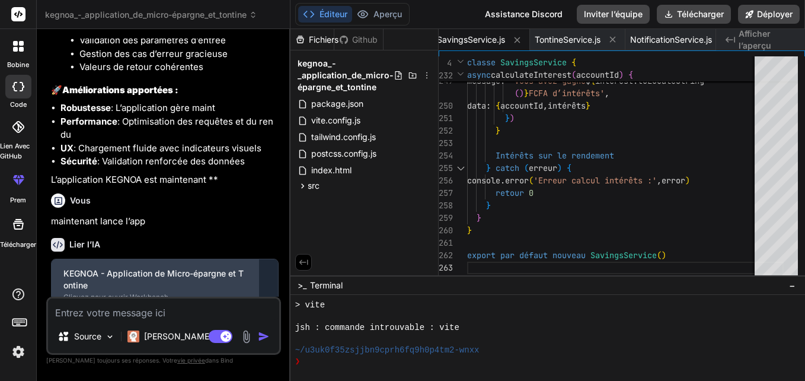
click at [167, 267] on div "KEGNOA - Application de Micro-épargne et Tontine" at bounding box center [154, 279] width 183 height 24
click at [196, 259] on div "KEGNOA - Application de Micro-épargne et Tontine Cliquez pour ouvrir Workbench" at bounding box center [155, 284] width 207 height 51
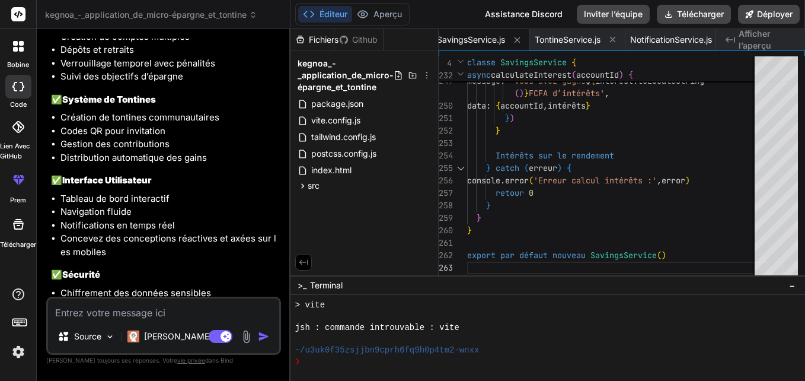
scroll to position [3228, 0]
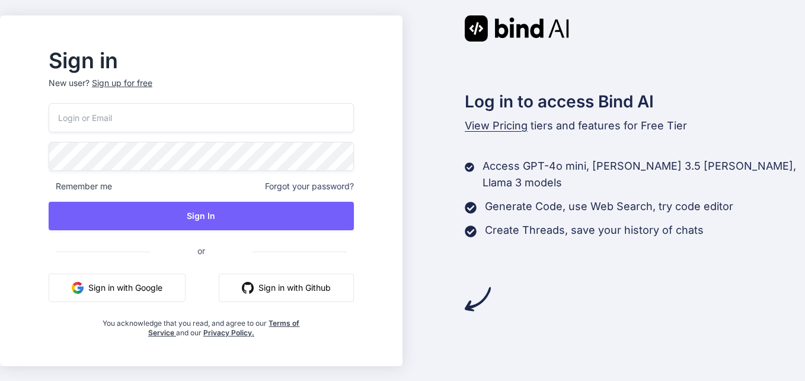
click at [161, 289] on button "Sign in with Google" at bounding box center [117, 287] width 137 height 28
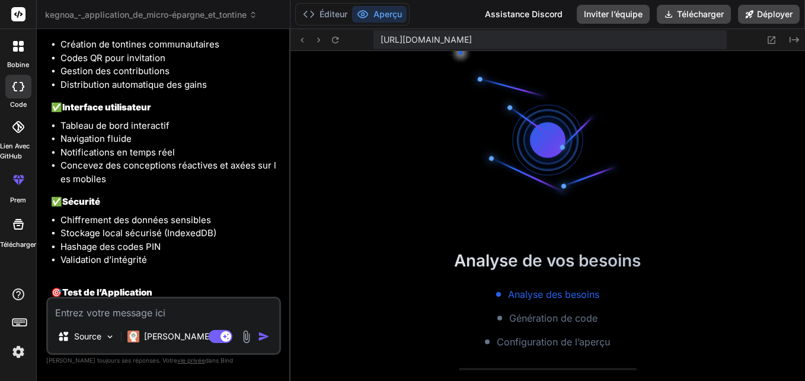
scroll to position [327, 0]
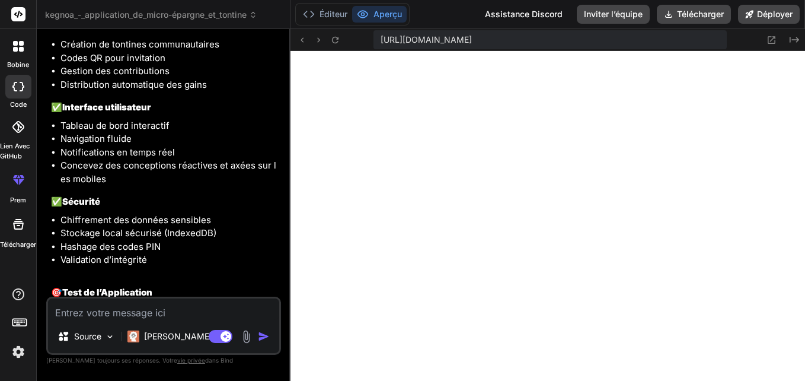
click at [28, 88] on div at bounding box center [18, 87] width 26 height 24
click at [16, 88] on icon at bounding box center [18, 86] width 12 height 9
type textarea "x"
click at [688, 15] on font "Télécharger" at bounding box center [700, 14] width 47 height 12
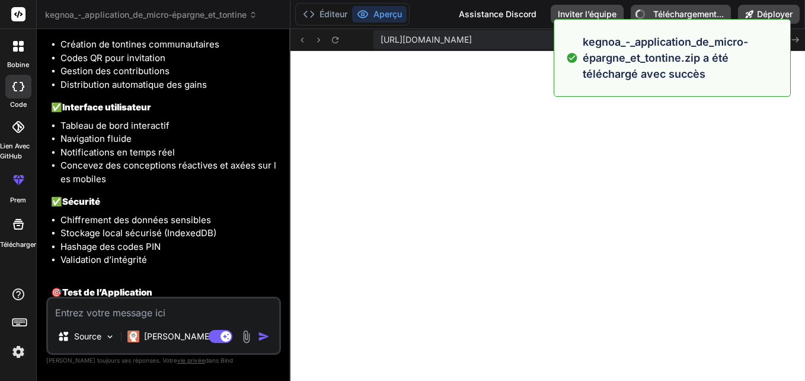
type textarea "x"
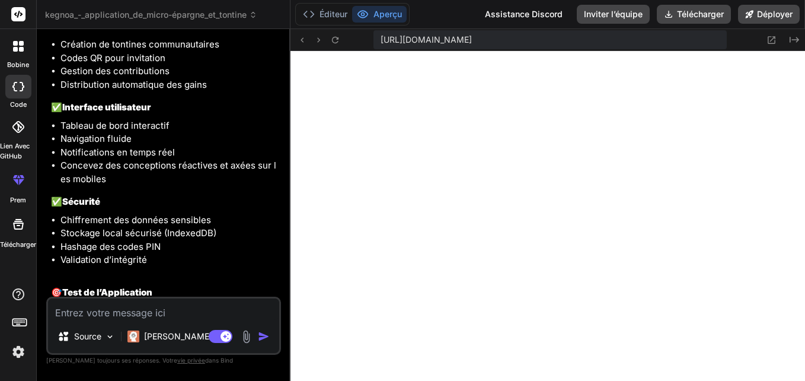
click at [137, 310] on textarea at bounding box center [163, 308] width 231 height 21
type textarea "v"
type textarea "x"
type textarea "vo"
type textarea "x"
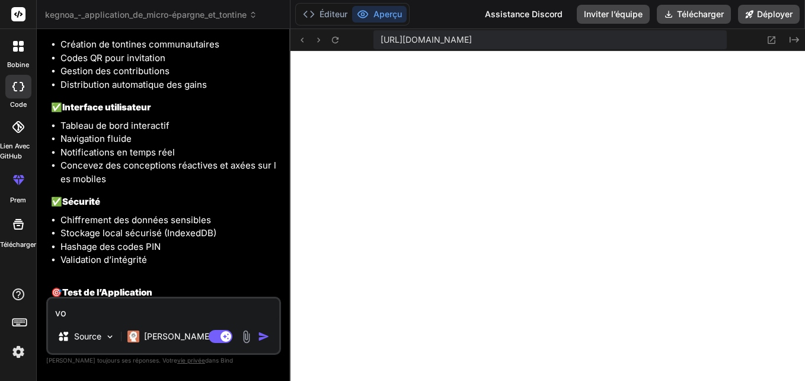
type textarea "voi"
type textarea "x"
type textarea "voic"
type textarea "x"
type textarea "voici"
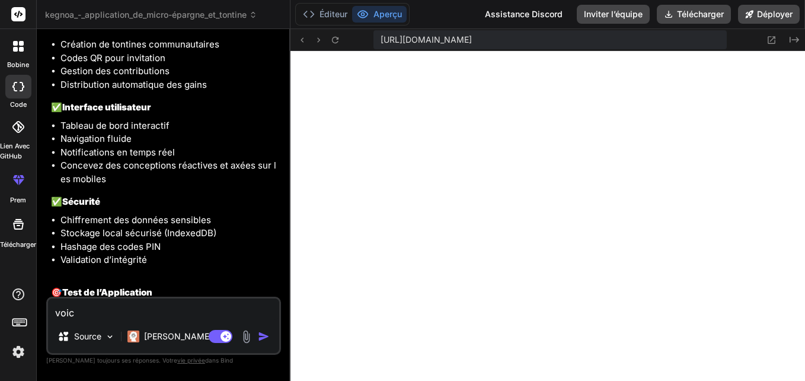
type textarea "x"
type textarea "voici"
type textarea "x"
type textarea "voici l"
type textarea "x"
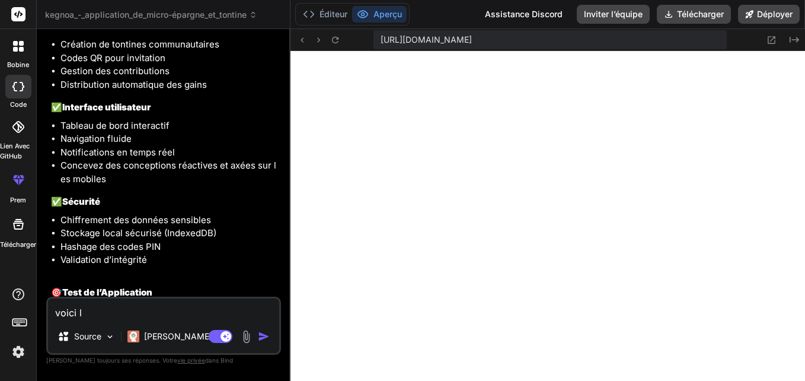
type textarea "voici le"
type textarea "x"
type textarea "voici les"
type textarea "x"
type textarea "voici les"
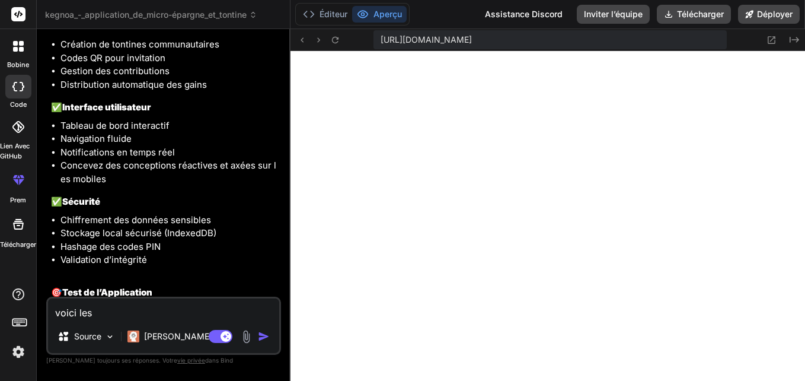
type textarea "x"
type textarea "voici les c"
type textarea "x"
type textarea "voici les co"
type textarea "x"
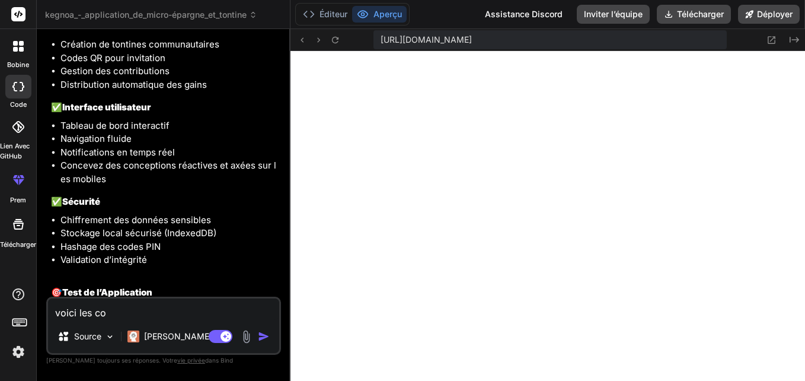
type textarea "voici les cor"
type textarea "x"
type textarea "voici les corr"
type textarea "x"
type textarea "voici les corre"
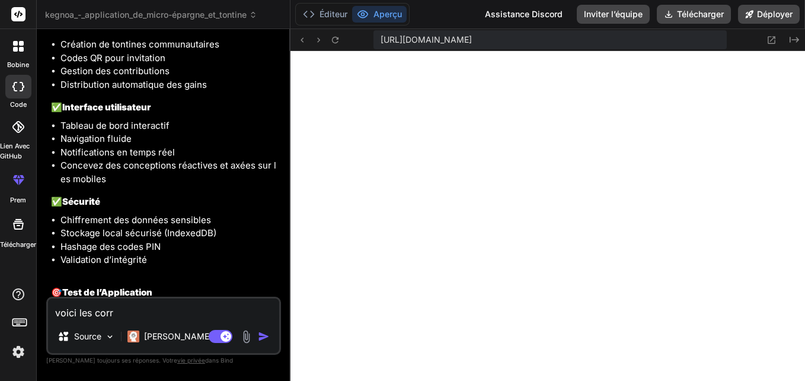
type textarea "x"
type textarea "voici les correc"
type textarea "x"
type textarea "voici les correct"
type textarea "x"
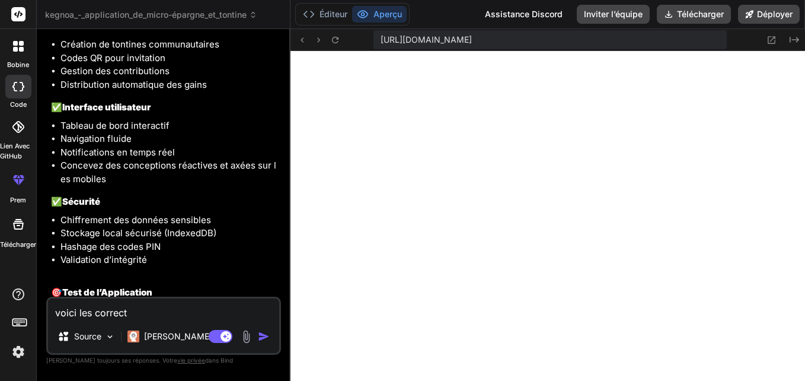
type textarea "voici les correcti"
type textarea "x"
type textarea "voici les correctio"
type textarea "x"
type textarea "voici les correction"
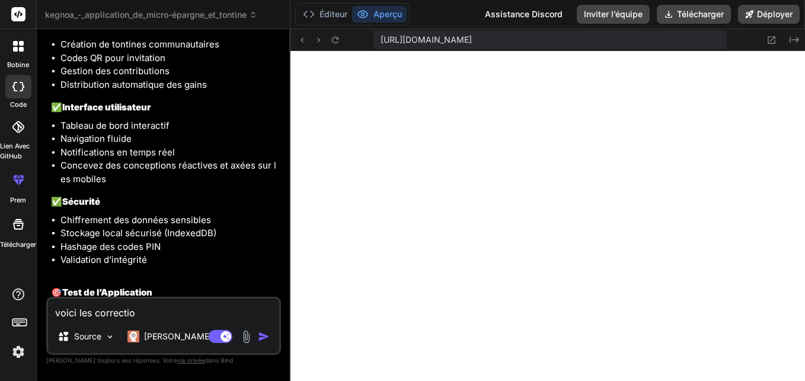
type textarea "x"
type textarea "voici les corrections"
type textarea "x"
type textarea "voici les corrections"
type textarea "x"
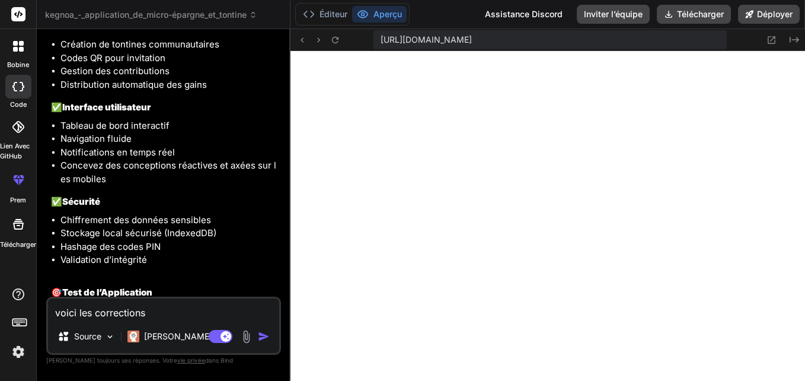
type textarea "voici les corrections à"
type textarea "x"
type textarea "voici les corrections à"
type textarea "x"
type textarea "voici les corrections à f"
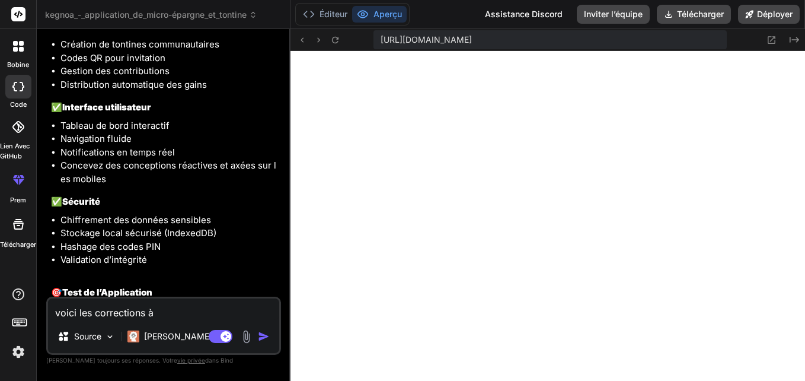
type textarea "x"
type textarea "voici les corrections à fa"
type textarea "x"
type textarea "voici les corrections à fai"
type textarea "x"
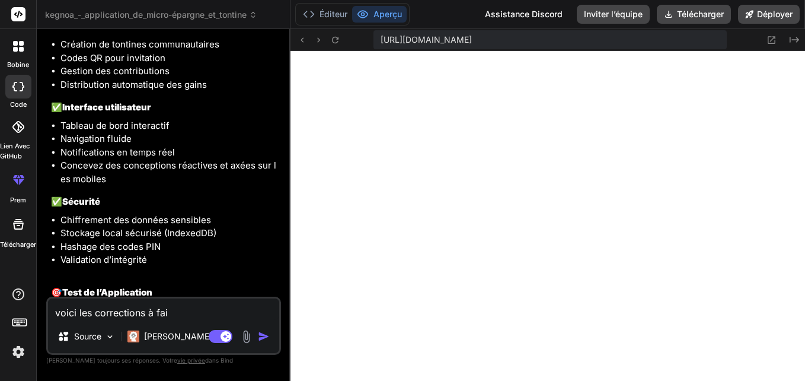
type textarea "voici les corrections à fair"
type textarea "x"
type textarea "voici les corrections à faire"
type textarea "x"
type textarea "voici les corrections à faire"
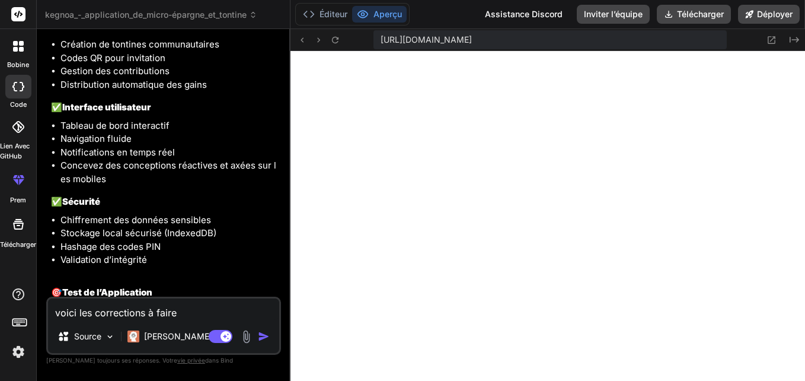
type textarea "x"
paste textarea "1. Pages & Expérience Utilisateur 🔹 Ajouts nécessaires : Page Profil utilisateu…"
type textarea "voici les corrections à faire 1. Pages & Expérience Utilisateur 🔹 Ajouts nécess…"
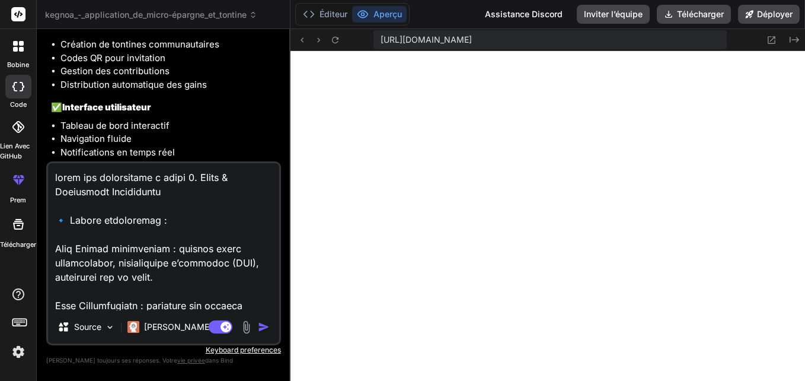
scroll to position [2193, 0]
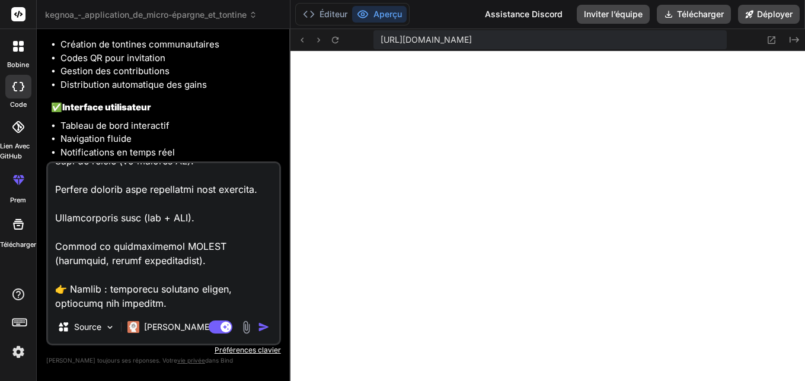
type textarea "x"
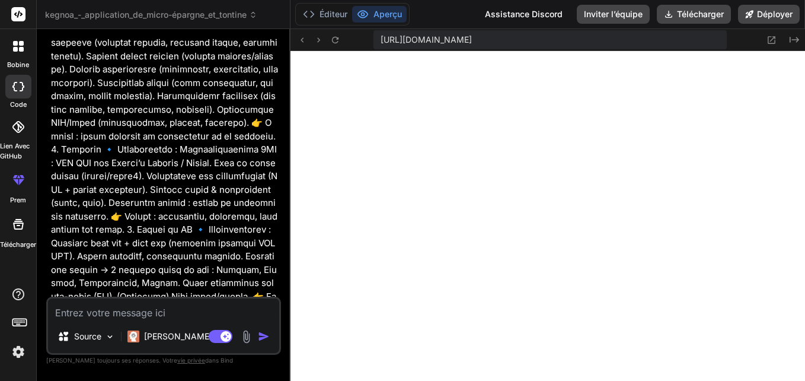
scroll to position [4152, 0]
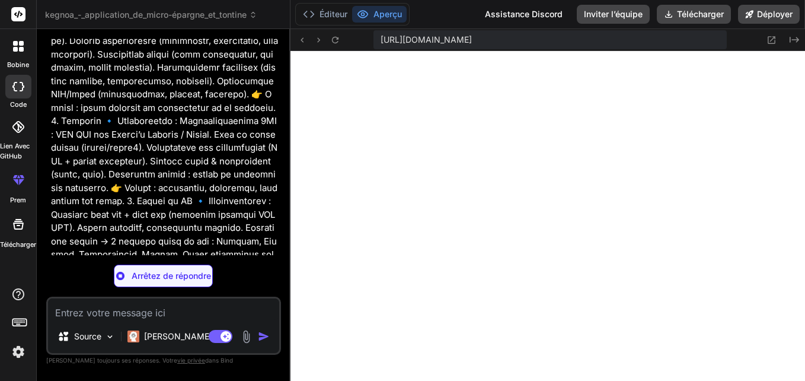
click at [248, 332] on img at bounding box center [247, 337] width 14 height 14
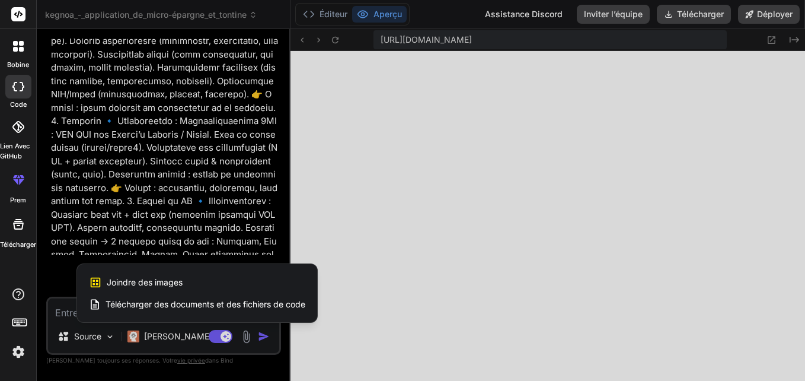
click at [148, 282] on span "Joindre des images" at bounding box center [145, 282] width 76 height 12
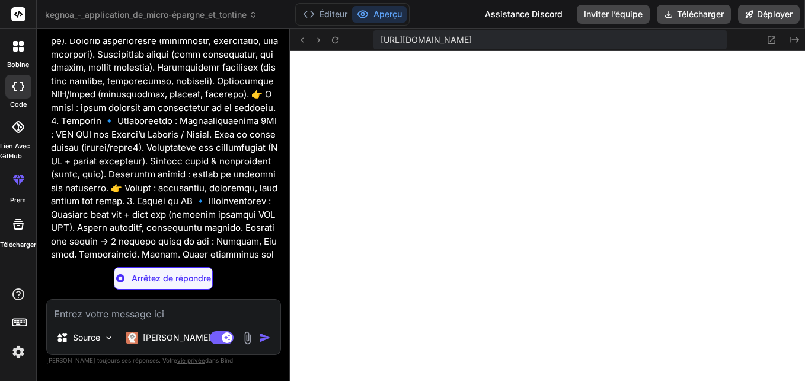
type textarea "x"
type input "C:\fakepath\Gemini_Generated_Image_82vb7682vb7682vb.png"
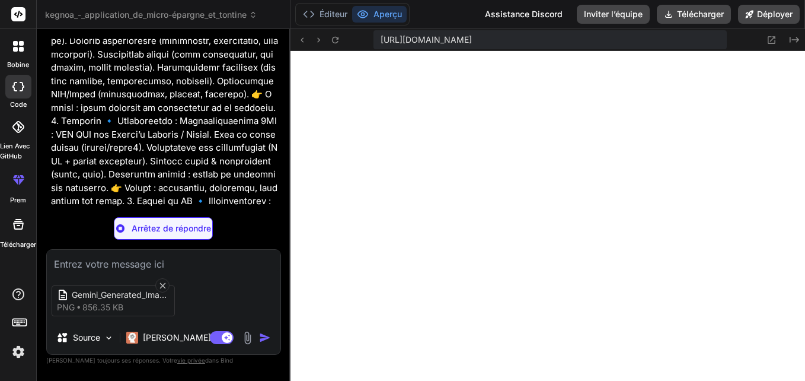
click at [212, 309] on div "Gemini_Generated_Image_82vb7682vb7682vb png 856.35 KB" at bounding box center [164, 301] width 234 height 50
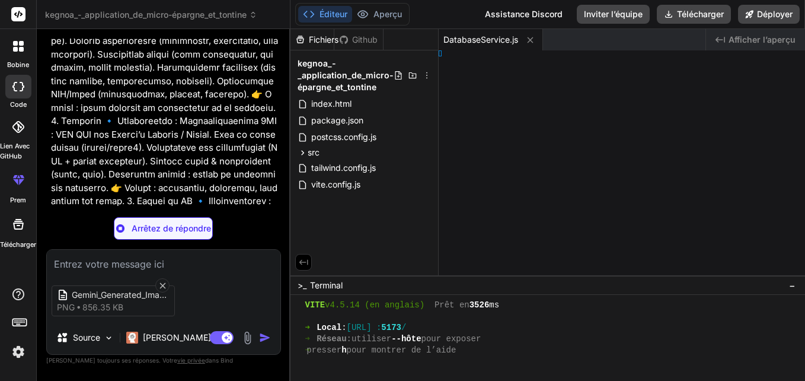
scroll to position [383, 0]
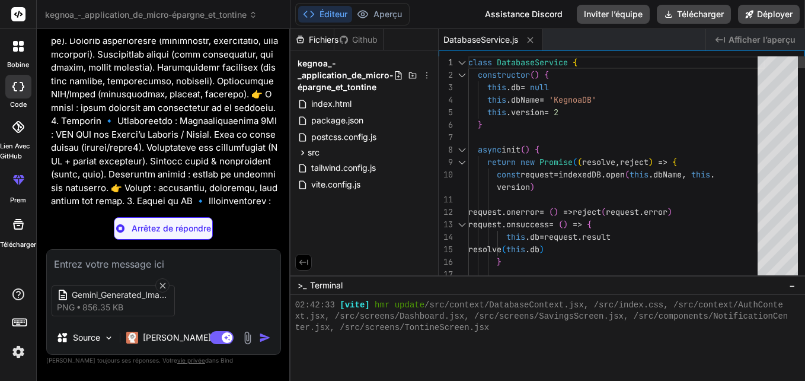
click at [125, 257] on textarea at bounding box center [164, 260] width 234 height 21
type textarea "x"
type textarea "c"
type textarea "x"
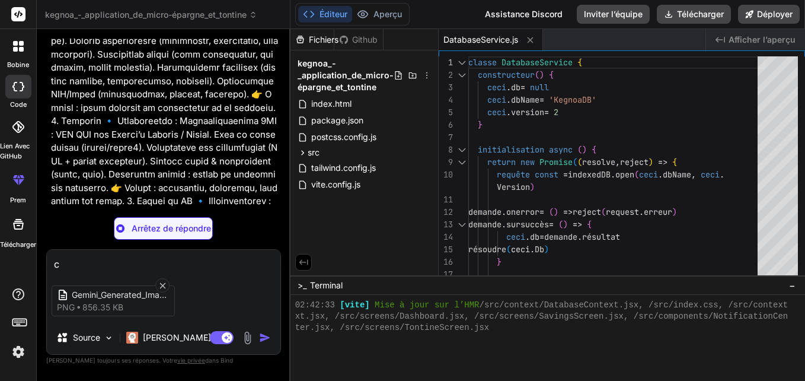
type textarea "co"
type textarea "x"
type textarea "com"
type textarea "x"
type textarea "comp"
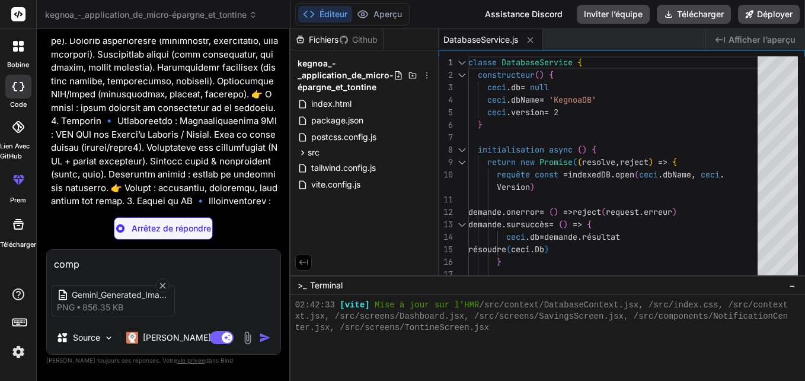
type textarea "x"
type textarea "compl"
type textarea "x"
type textarea "comple"
type textarea "x"
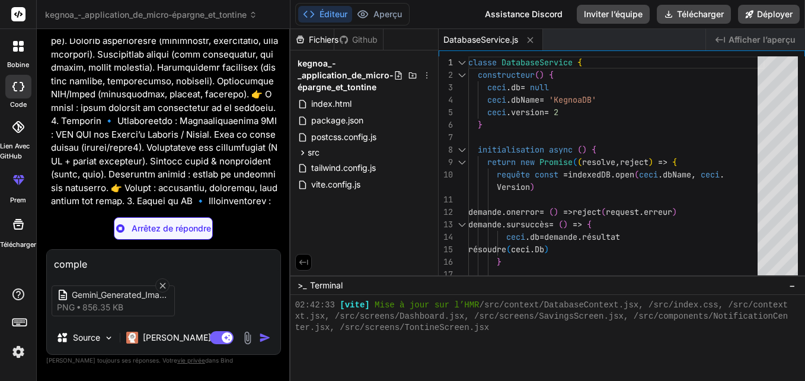
type textarea "complet"
type textarea "x"
type textarea "complete"
type textarea "x"
type textarea "complete"
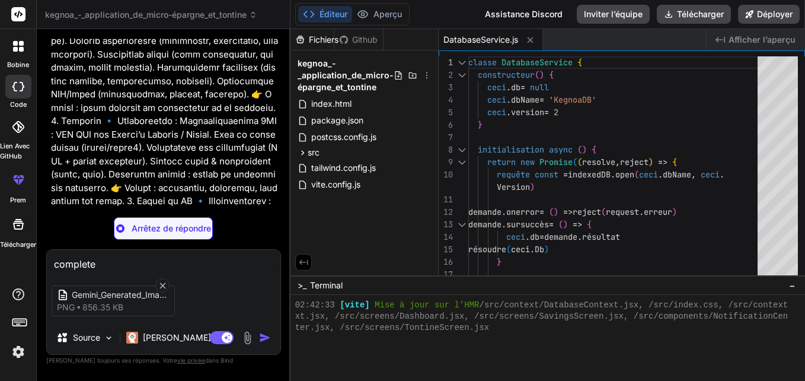
type textarea "x"
type textarea "complete s"
type textarea "x"
type textarea "complete s"
type textarea "x"
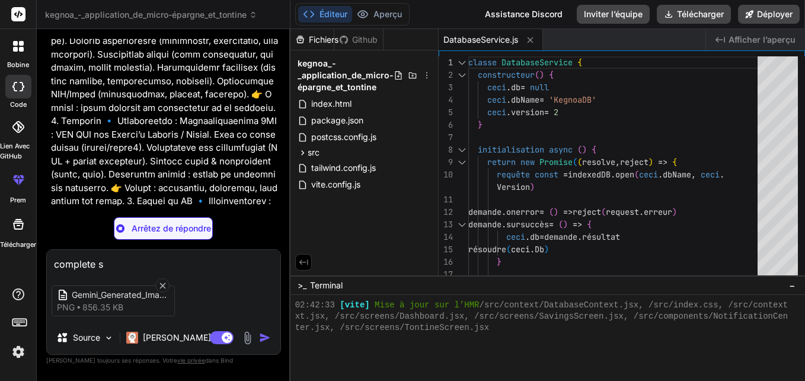
type textarea "complete s y"
type textarea "x"
type textarea "complete s y"
type textarea "x"
type textarea "complete s y l"
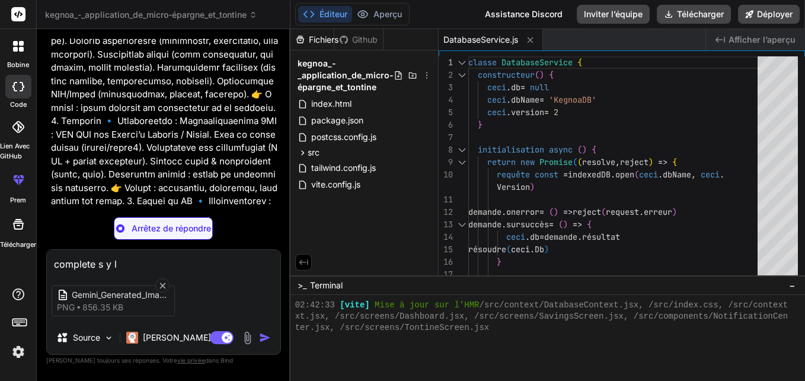
type textarea "x"
type textarea "complete s y le"
type textarea "x"
type textarea "complete s y le"
type textarea "x"
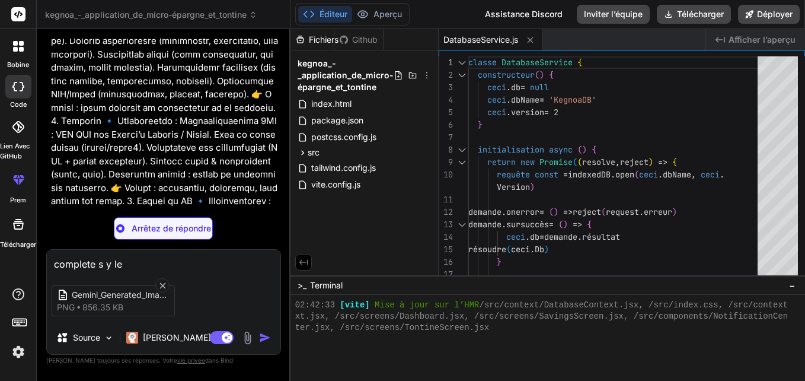
type textarea "complete s y le l"
type textarea "x"
type textarea "complete s y le lo"
type textarea "x"
type textarea "complete s y le log"
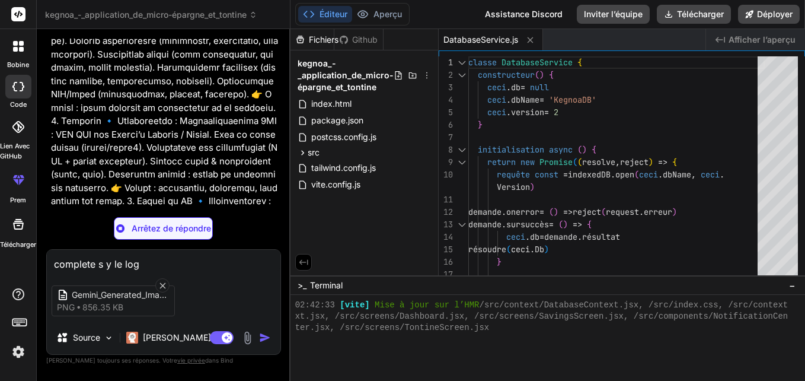
type textarea "x"
type textarea "complete s y le logo"
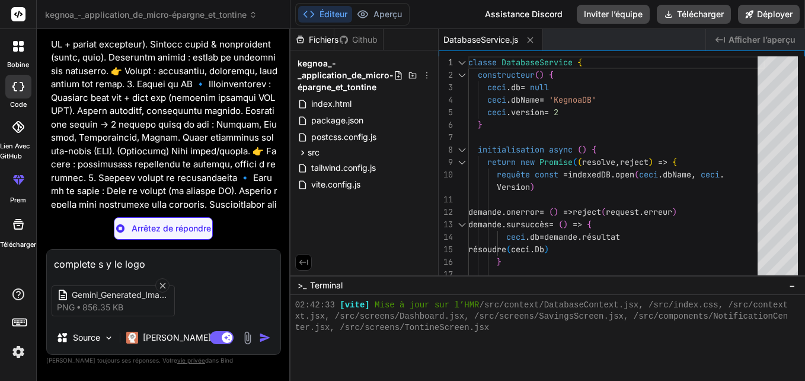
scroll to position [4353, 0]
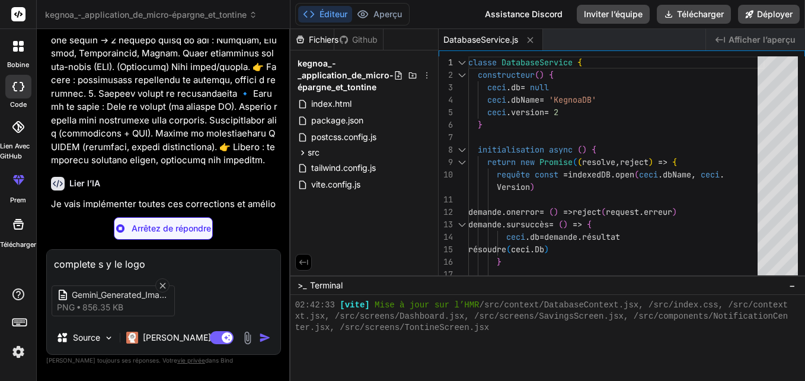
type textarea "x"
type textarea "complete s y le logo"
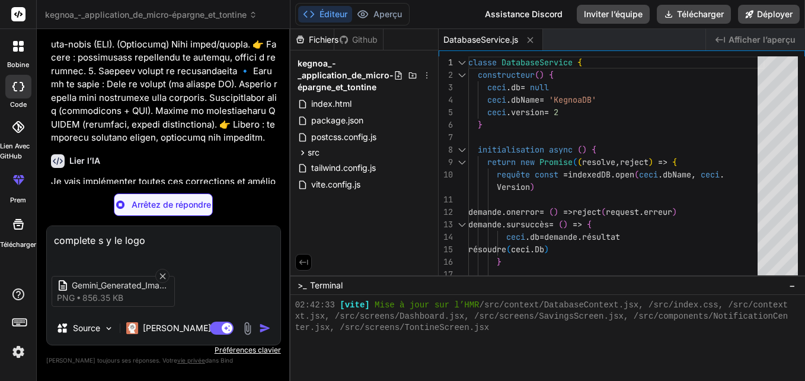
scroll to position [4377, 0]
type textarea "x"
type textarea "export default new PaymentService()"
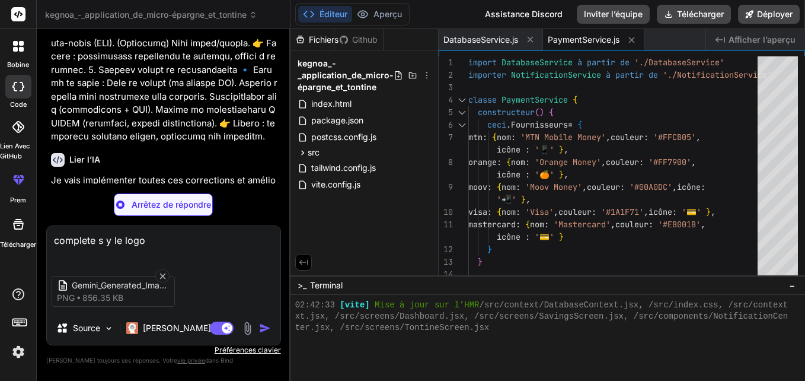
type textarea "x"
type textarea "complete s y le logo"
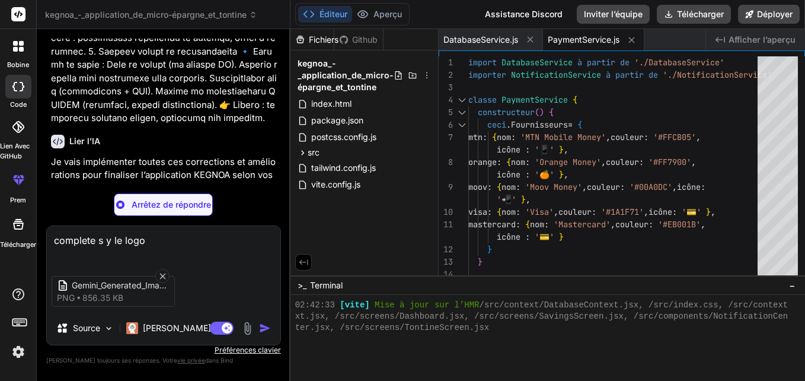
type textarea "x"
type textarea "} catch (error) { return { success: false, error: error.message } } } } export …"
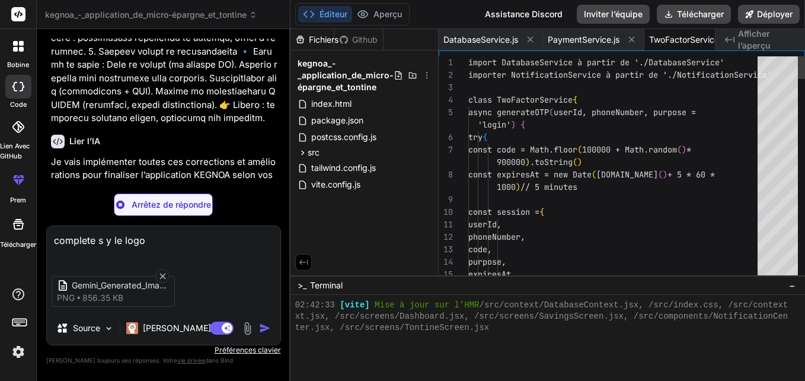
scroll to position [0, 40]
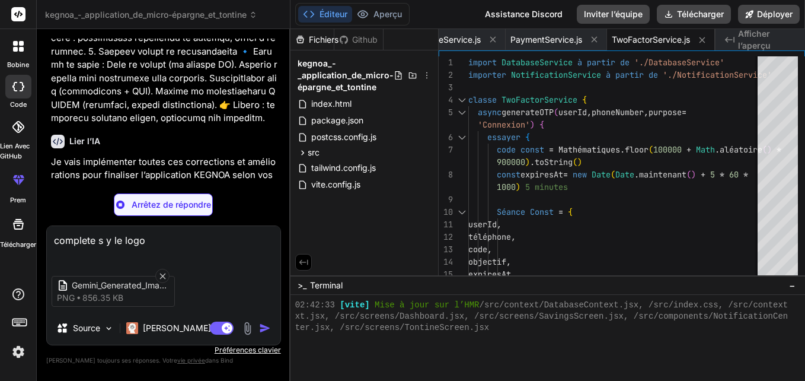
type textarea "x"
type textarea "export default new SupportService()"
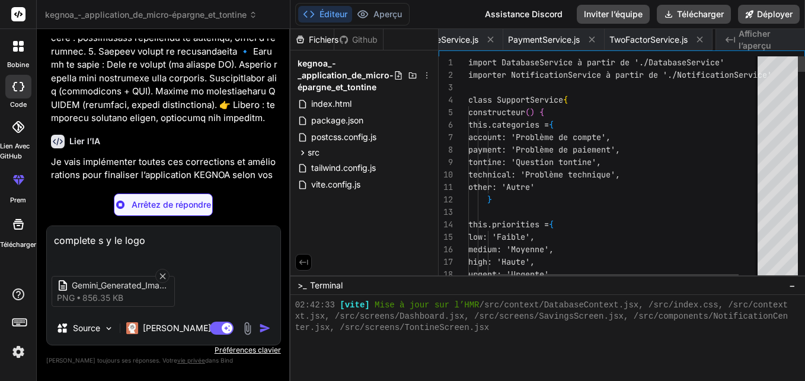
scroll to position [0, 139]
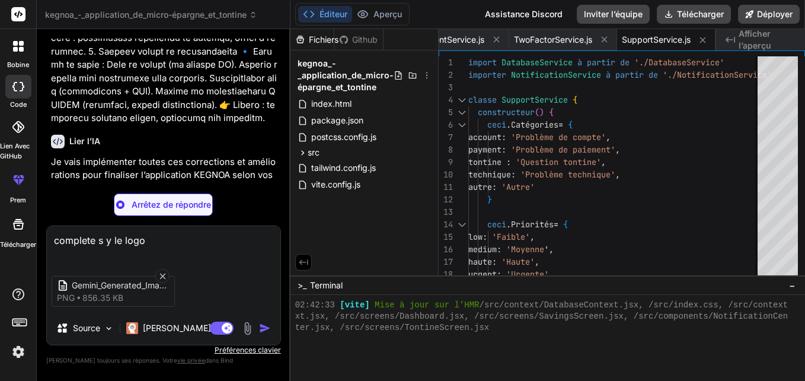
type textarea "x"
type textarea ")} </div> </div> ) } export default NotificationsScreen"
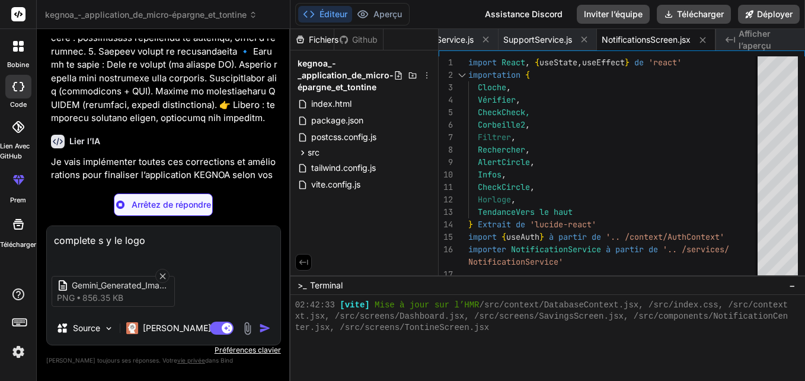
type textarea "x"
type textarea "export default HelpScreen"
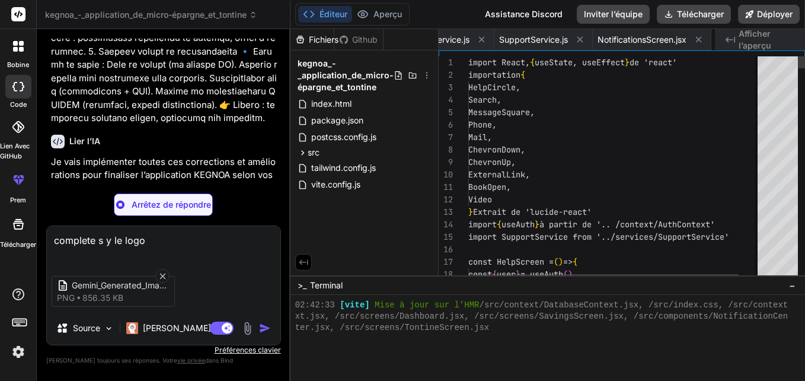
scroll to position [0, 347]
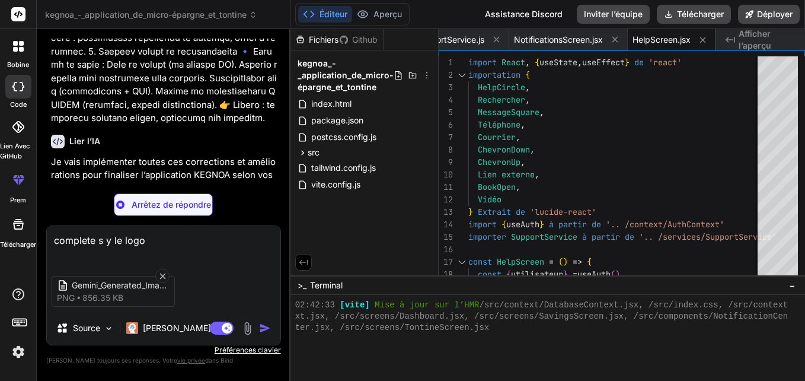
type textarea "x"
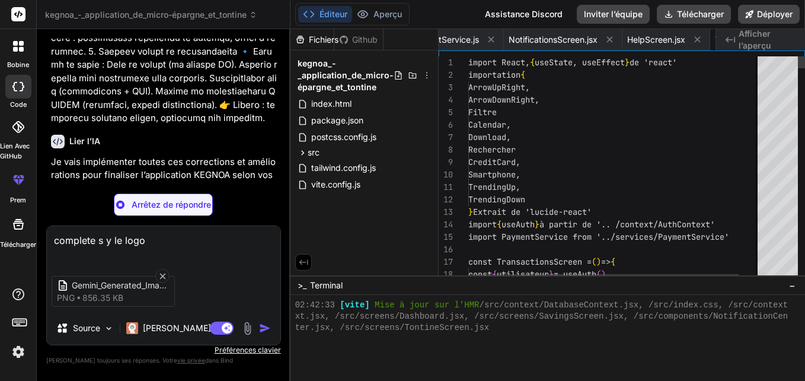
scroll to position [0, 465]
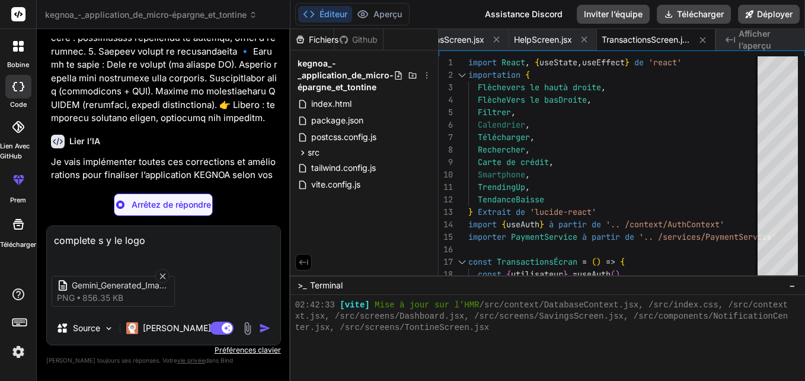
type textarea "x"
type textarea "</div> </div> ) } export default Navigation"
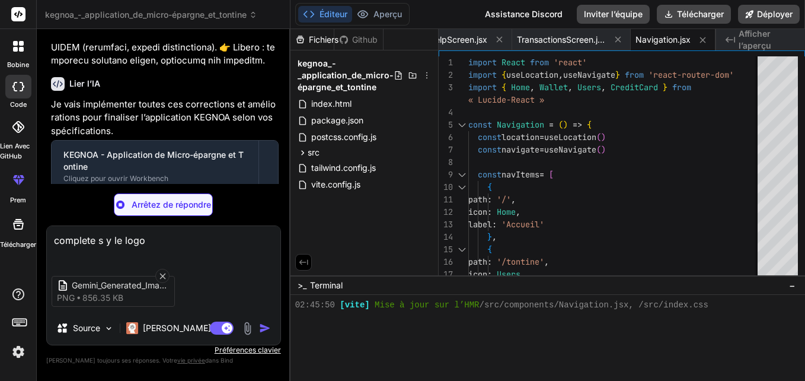
scroll to position [4530, 0]
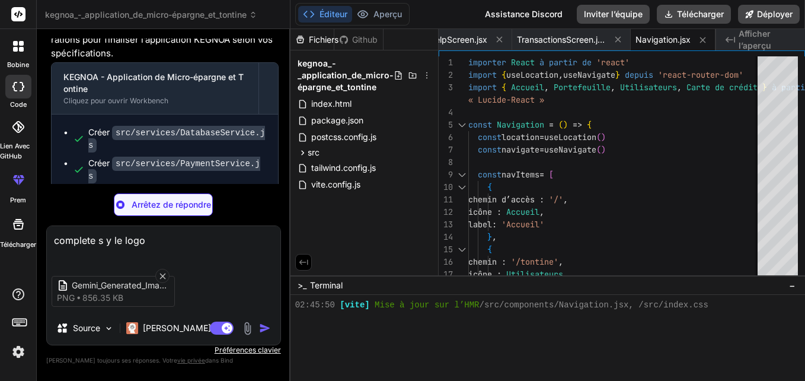
type textarea "x"
type textarea "<Navigation /> <NotificationCenter /> </div> </Router> ) } export default App"
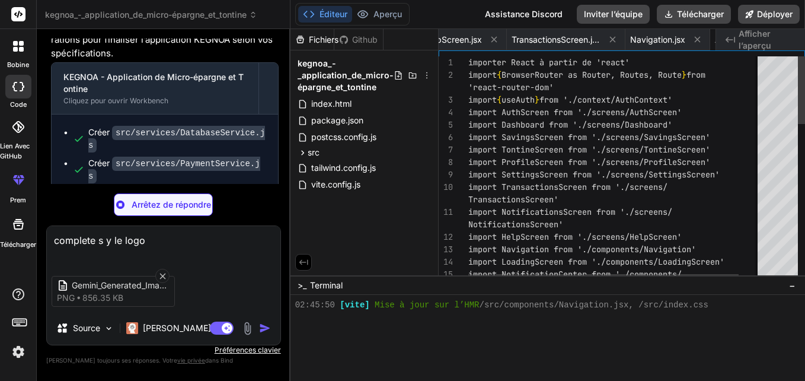
scroll to position [428, 0]
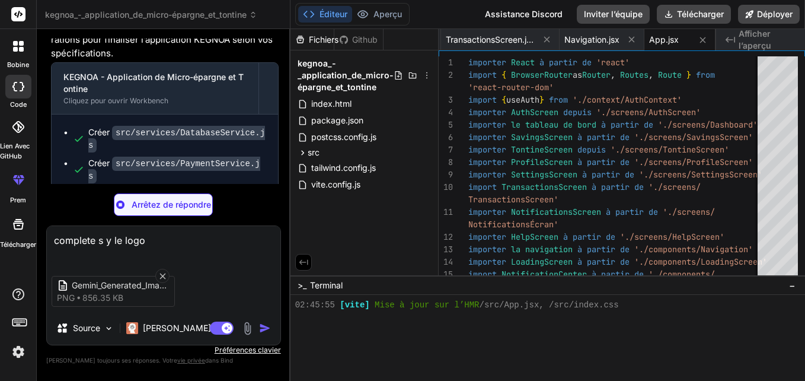
type textarea "x"
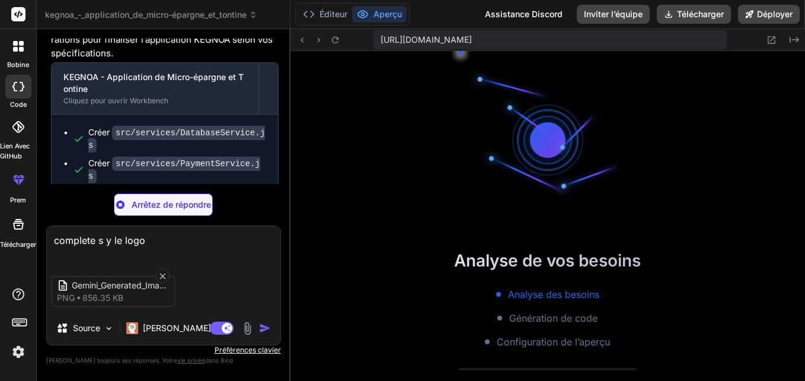
scroll to position [563, 0]
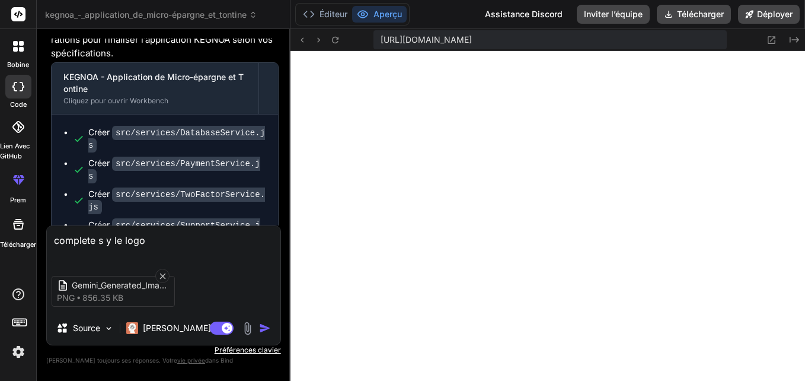
type textarea "x"
click at [261, 329] on img "button" at bounding box center [265, 328] width 12 height 12
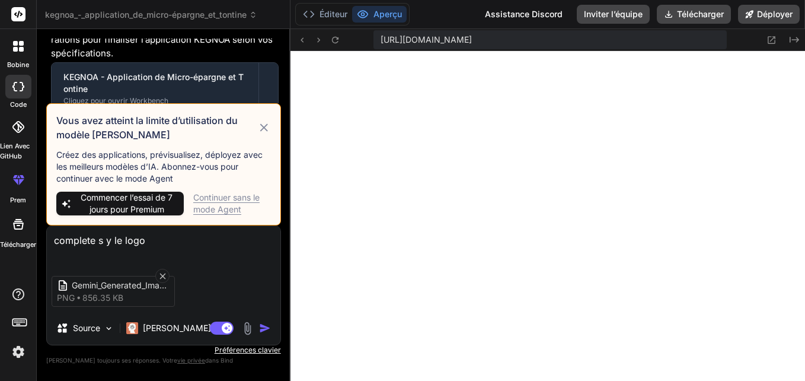
click at [264, 124] on icon at bounding box center [264, 127] width 14 height 14
type textarea "x"
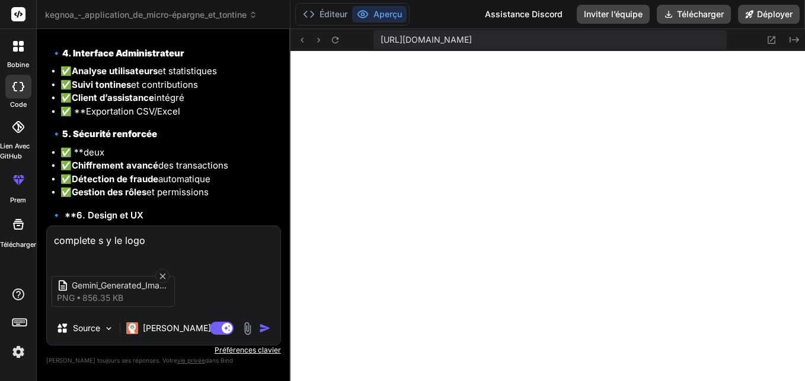
scroll to position [5477, 0]
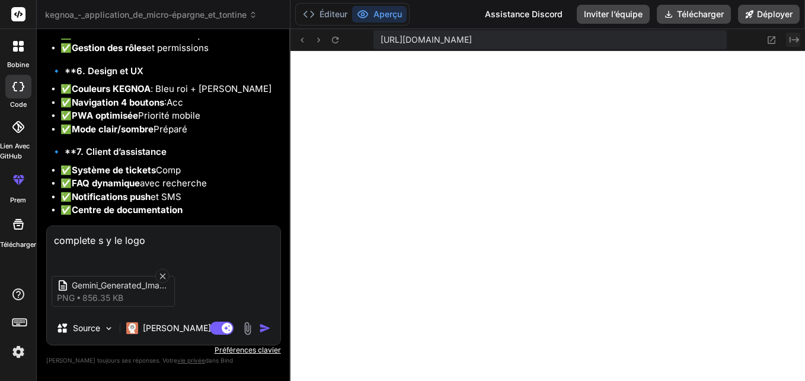
click at [795, 42] on icon "Created with Pixso." at bounding box center [794, 39] width 9 height 9
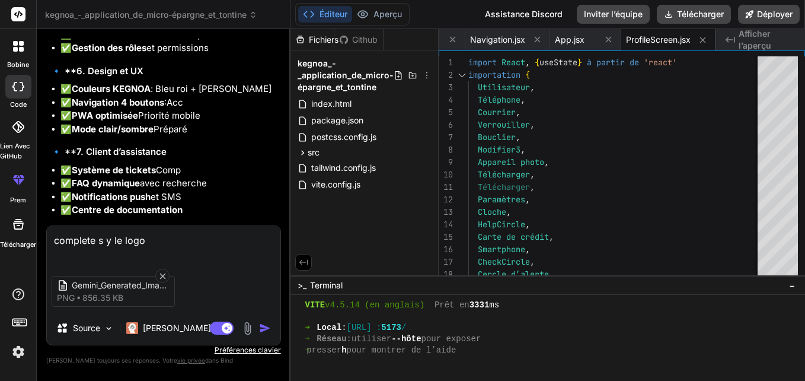
click at [733, 38] on icon "Created with Pixso." at bounding box center [730, 39] width 9 height 9
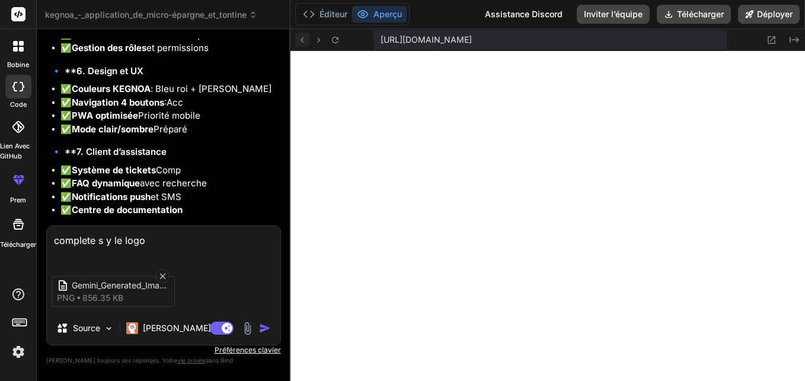
click at [307, 43] on icon at bounding box center [302, 40] width 10 height 10
